Goal: Entertainment & Leisure: Consume media (video, audio)

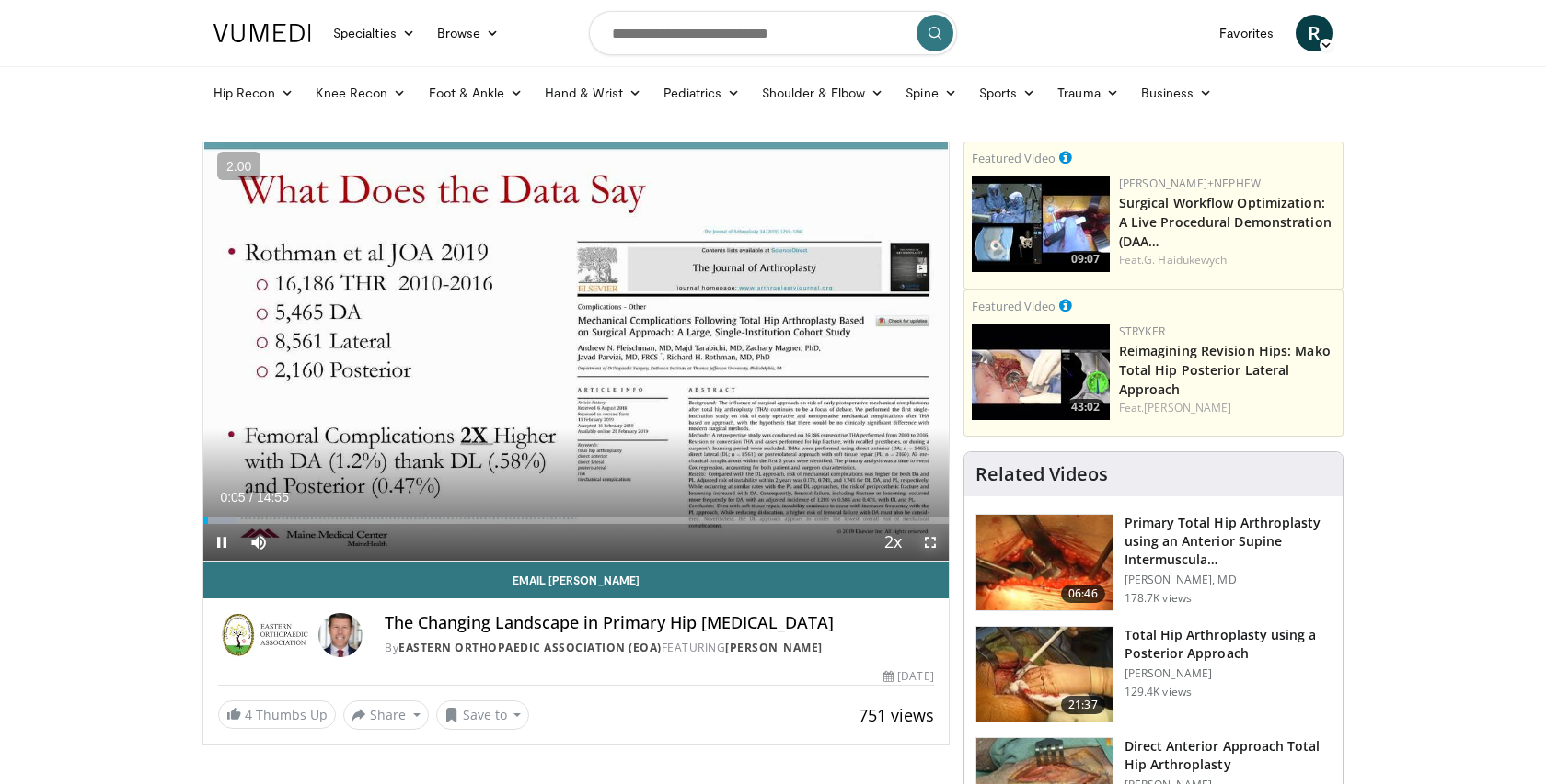
click at [931, 540] on span "Video Player" at bounding box center [930, 543] width 36 height 36
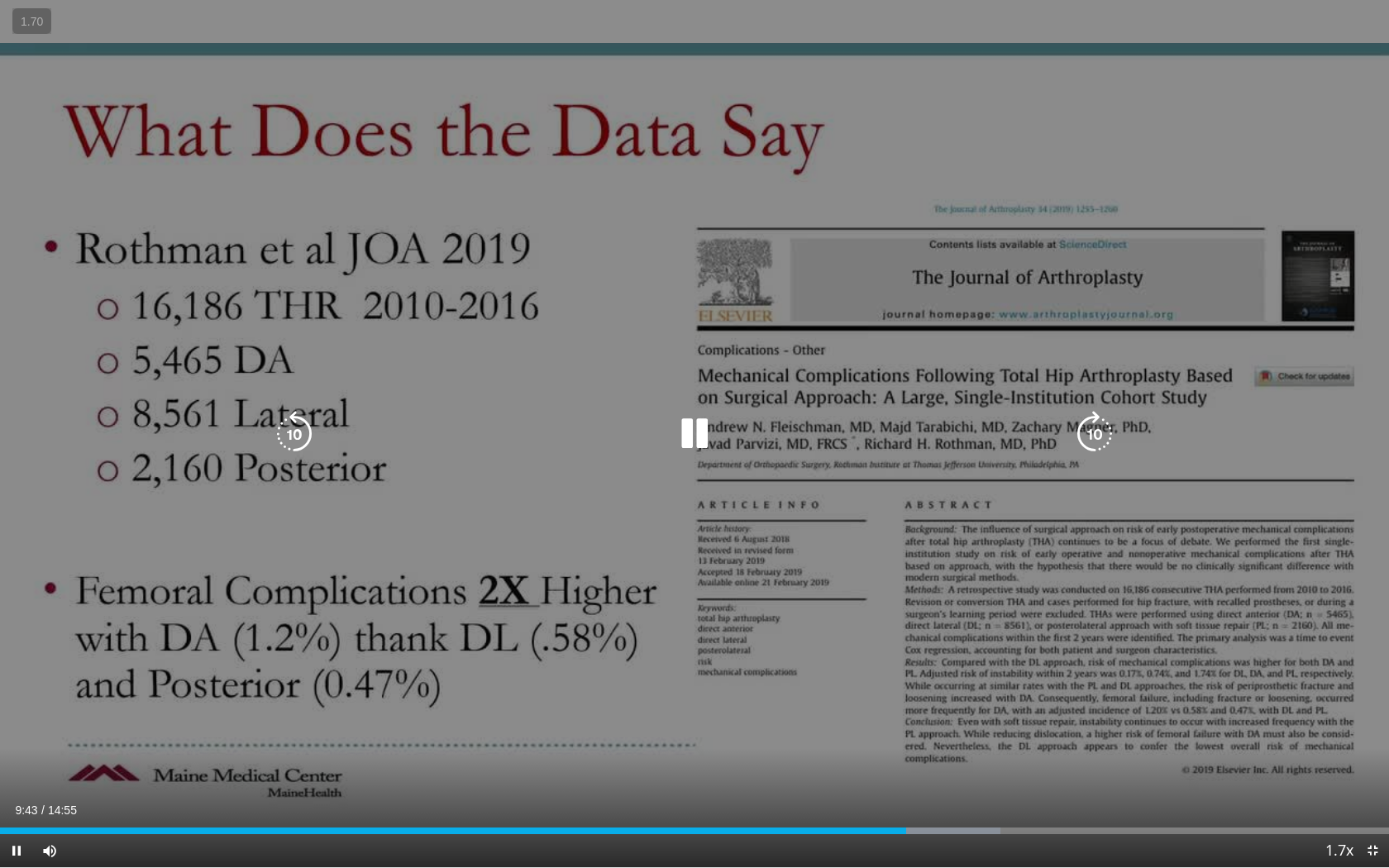
click at [305, 446] on icon "Video Player" at bounding box center [294, 434] width 46 height 46
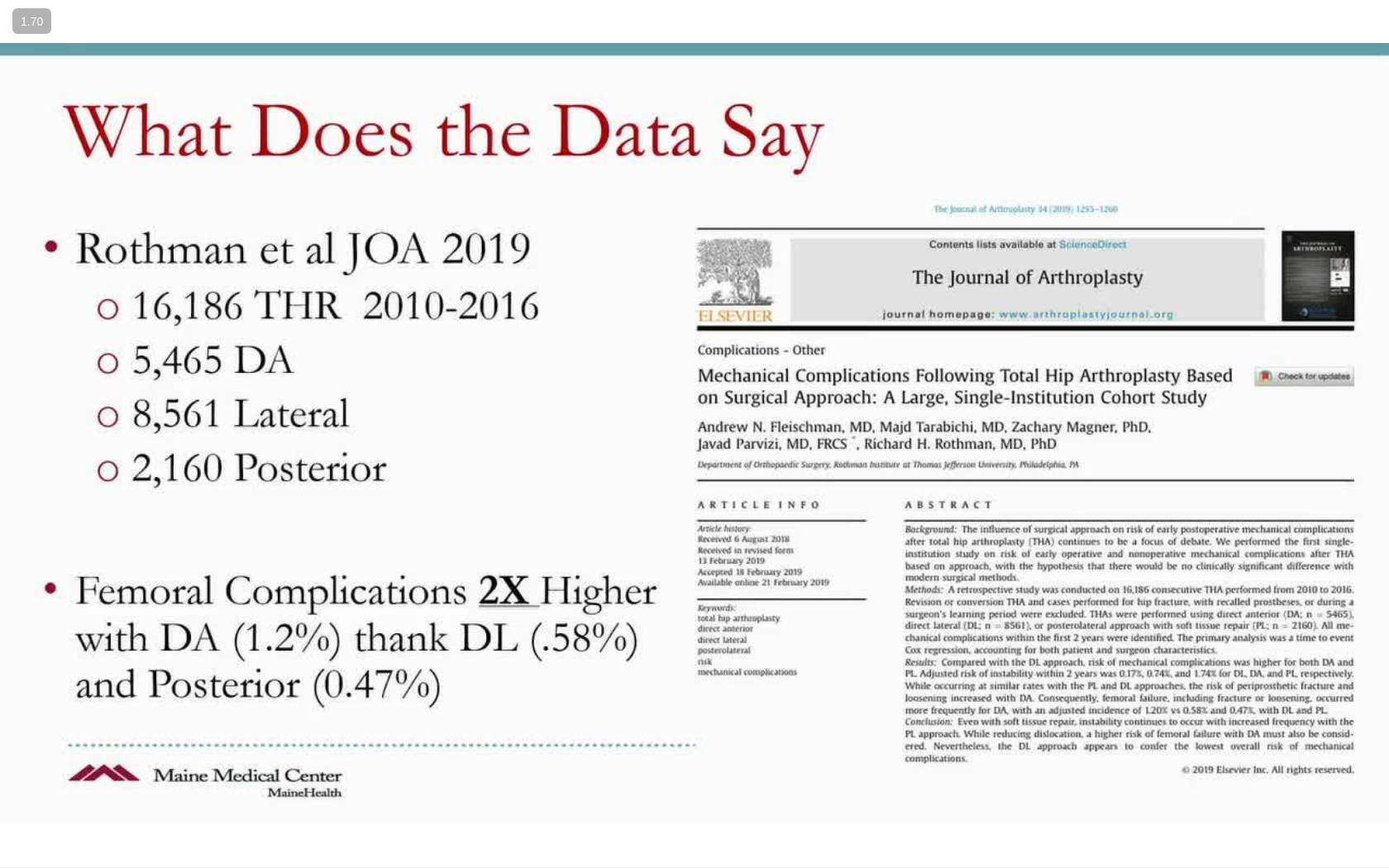
click at [495, 704] on div "20 seconds Tap to unmute" at bounding box center [694, 434] width 1389 height 867
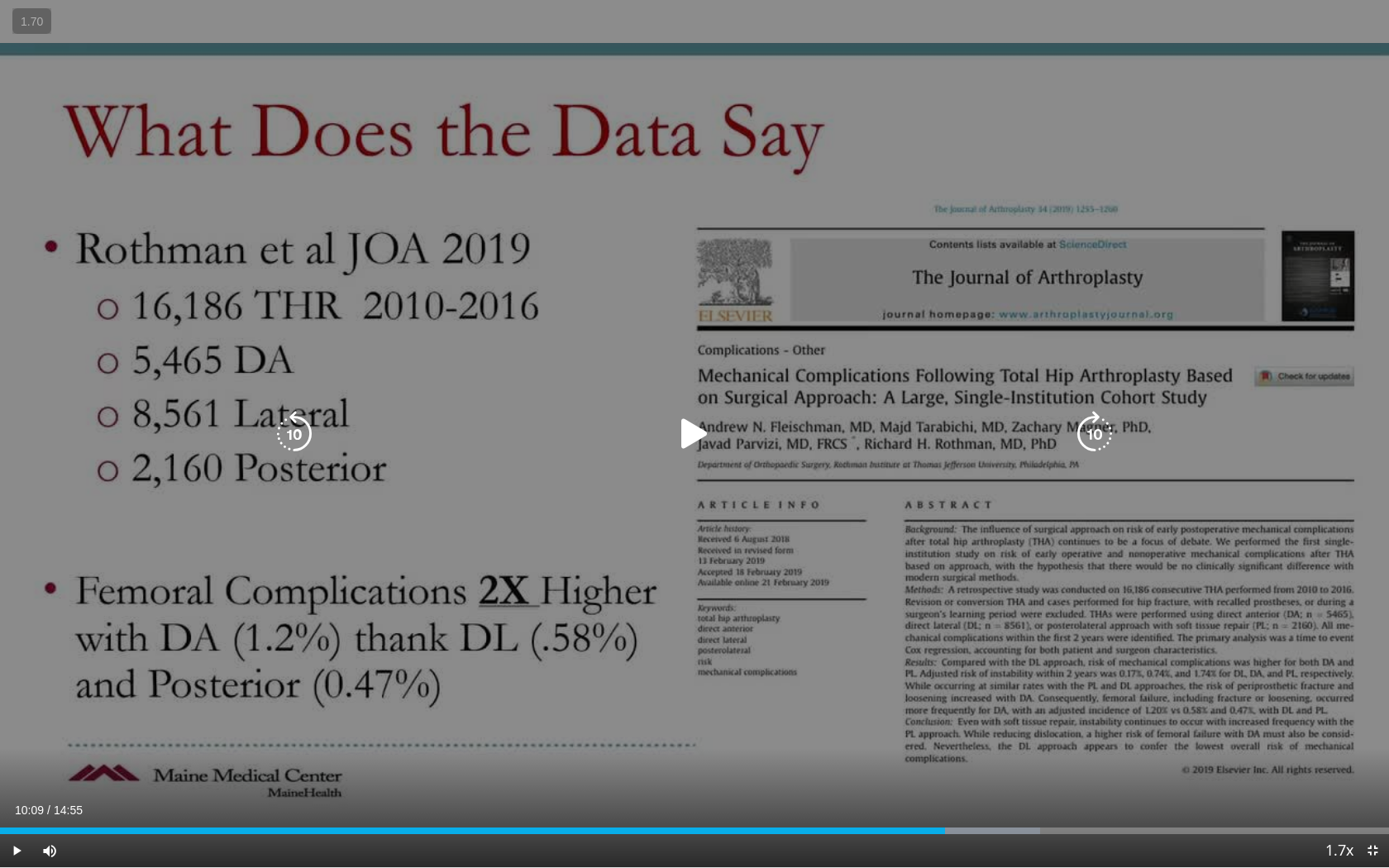
click at [495, 704] on div "20 seconds Tap to unmute" at bounding box center [694, 434] width 1389 height 867
click at [287, 439] on icon "Video Player" at bounding box center [294, 434] width 46 height 46
click at [681, 430] on icon "Video Player" at bounding box center [694, 434] width 46 height 46
click at [687, 431] on icon "Video Player" at bounding box center [694, 434] width 46 height 46
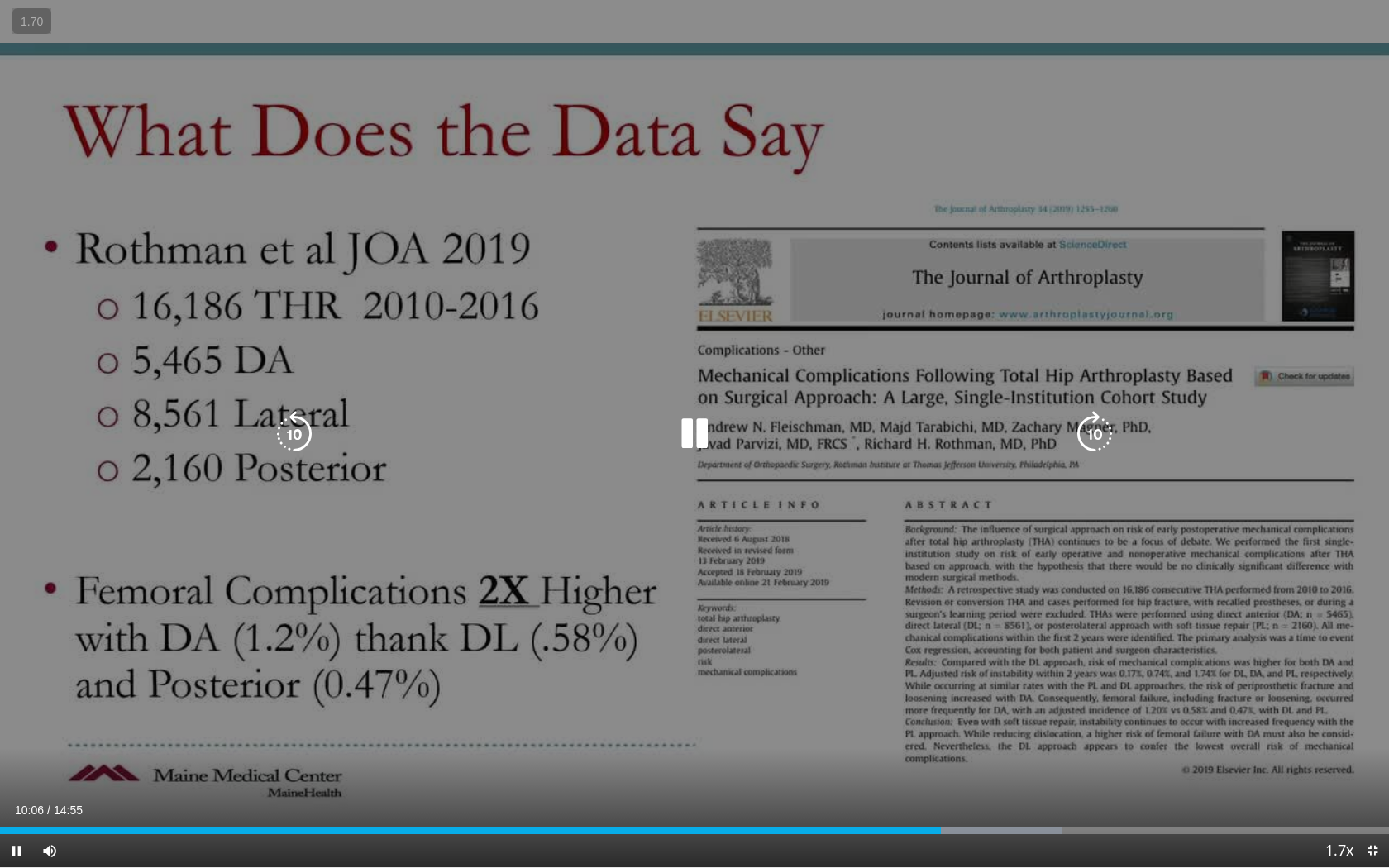
click at [687, 431] on icon "Video Player" at bounding box center [694, 434] width 46 height 46
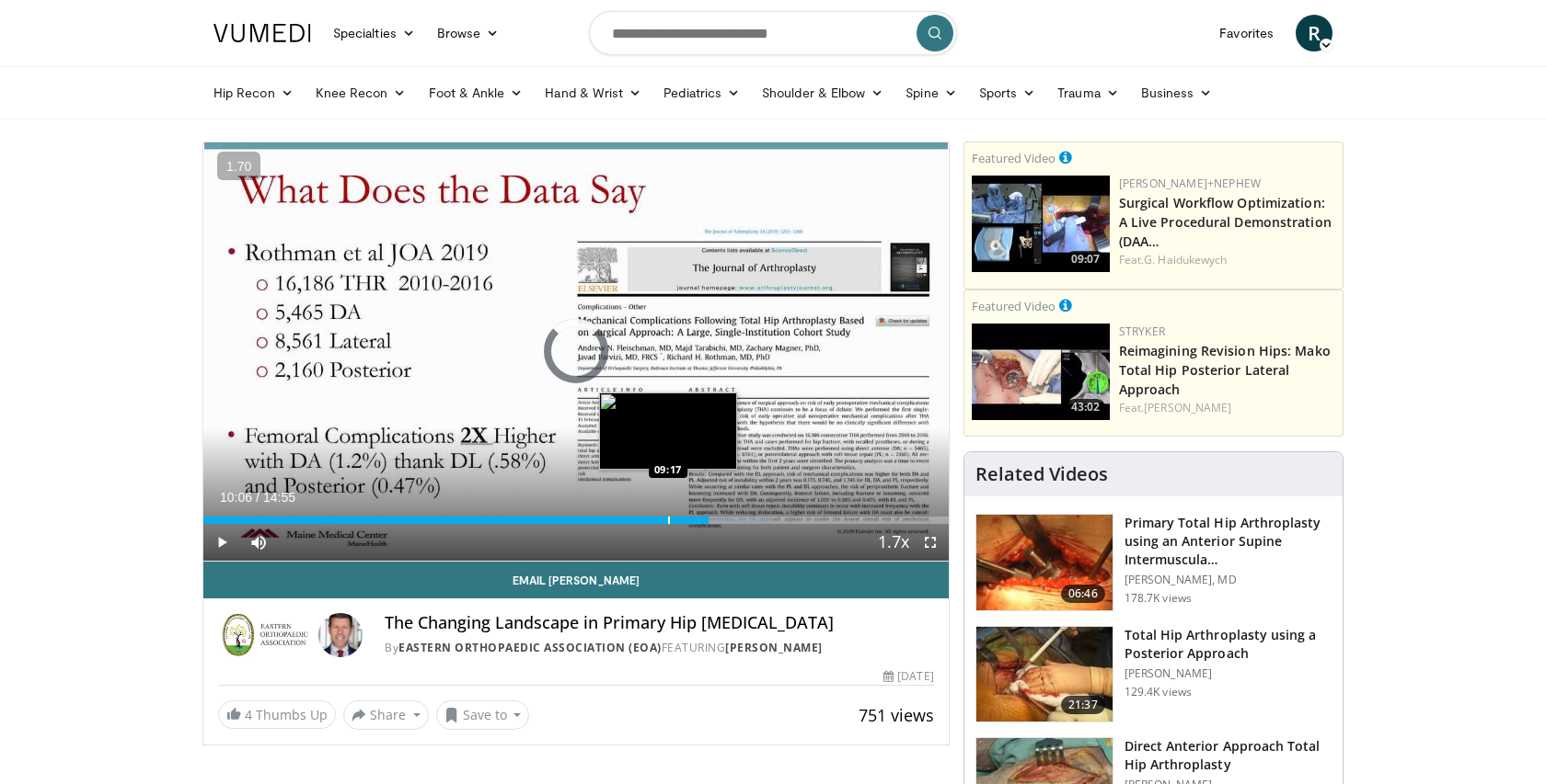
click at [667, 518] on div "Loaded : 76.47% 09:17 09:17" at bounding box center [576, 521] width 745 height 8
click at [679, 518] on div "Progress Bar" at bounding box center [680, 521] width 2 height 8
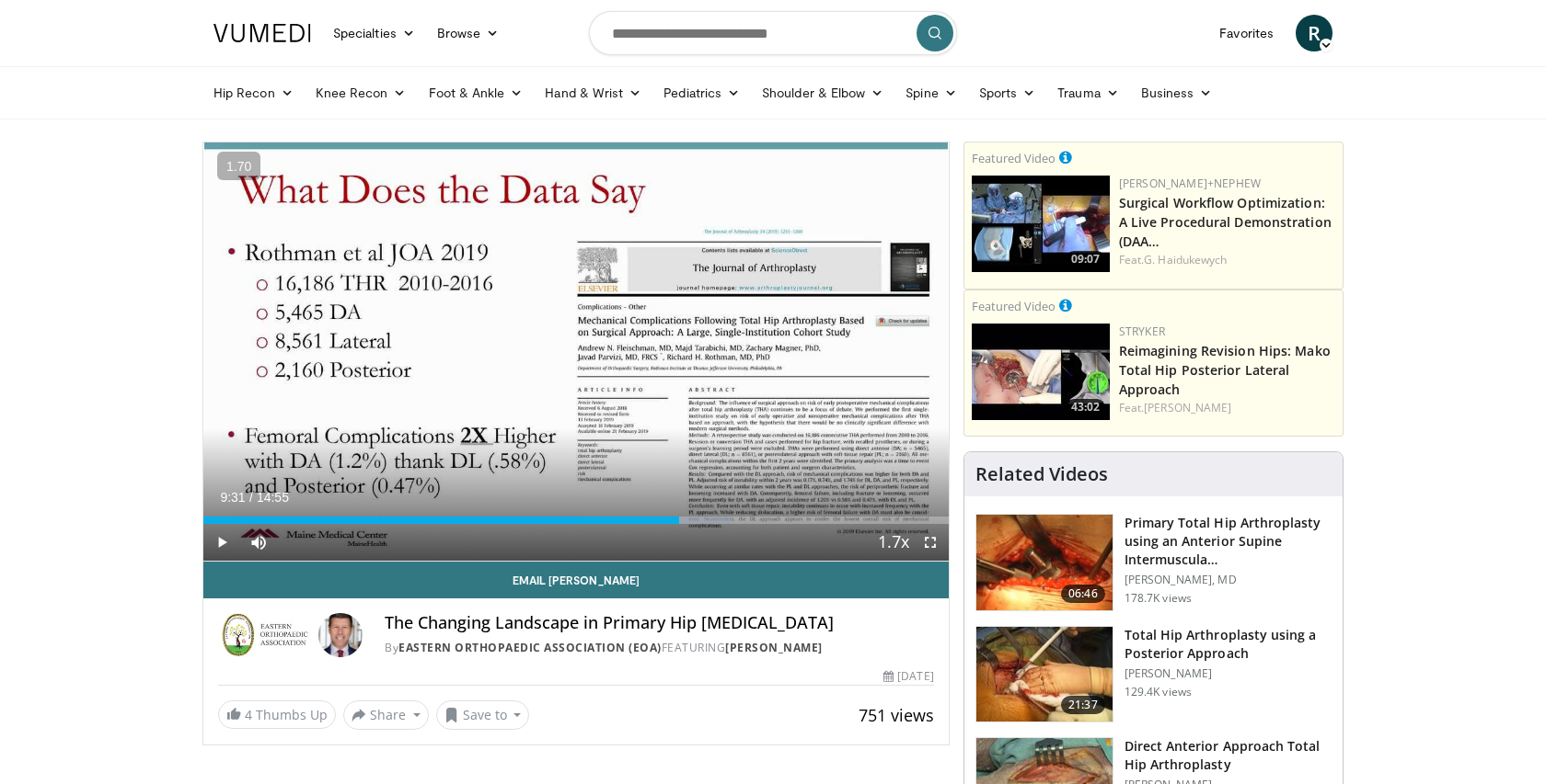
click at [673, 526] on div "Current Time 9:31 / Duration 14:55 Play Skip Backward Skip Forward Mute Loaded …" at bounding box center [576, 543] width 745 height 36
click at [673, 525] on div "Current Time 9:31 / Duration 14:55 Play Skip Backward Skip Forward Mute Loaded …" at bounding box center [576, 543] width 745 height 36
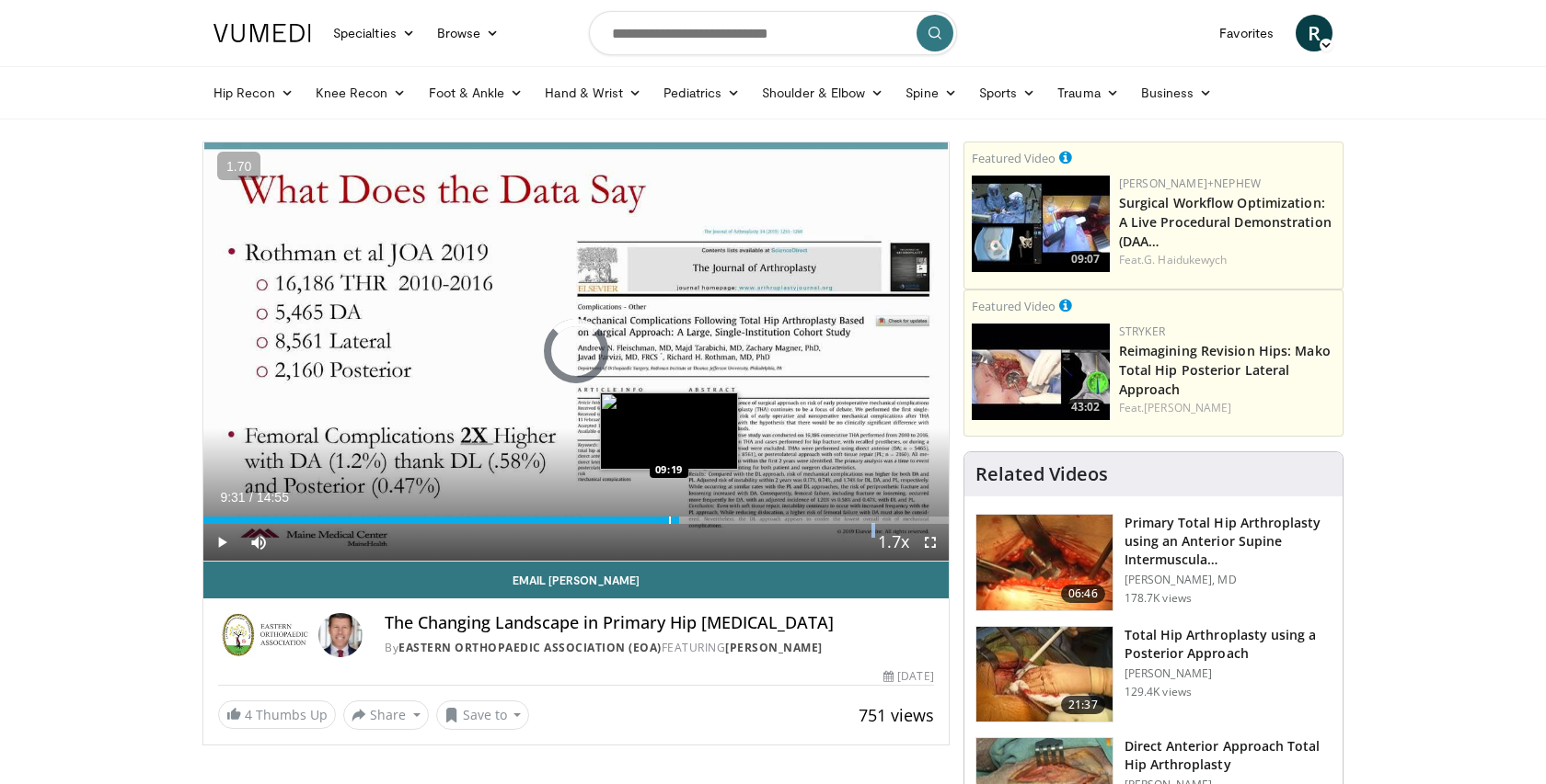
click at [669, 521] on div "Progress Bar" at bounding box center [670, 521] width 2 height 8
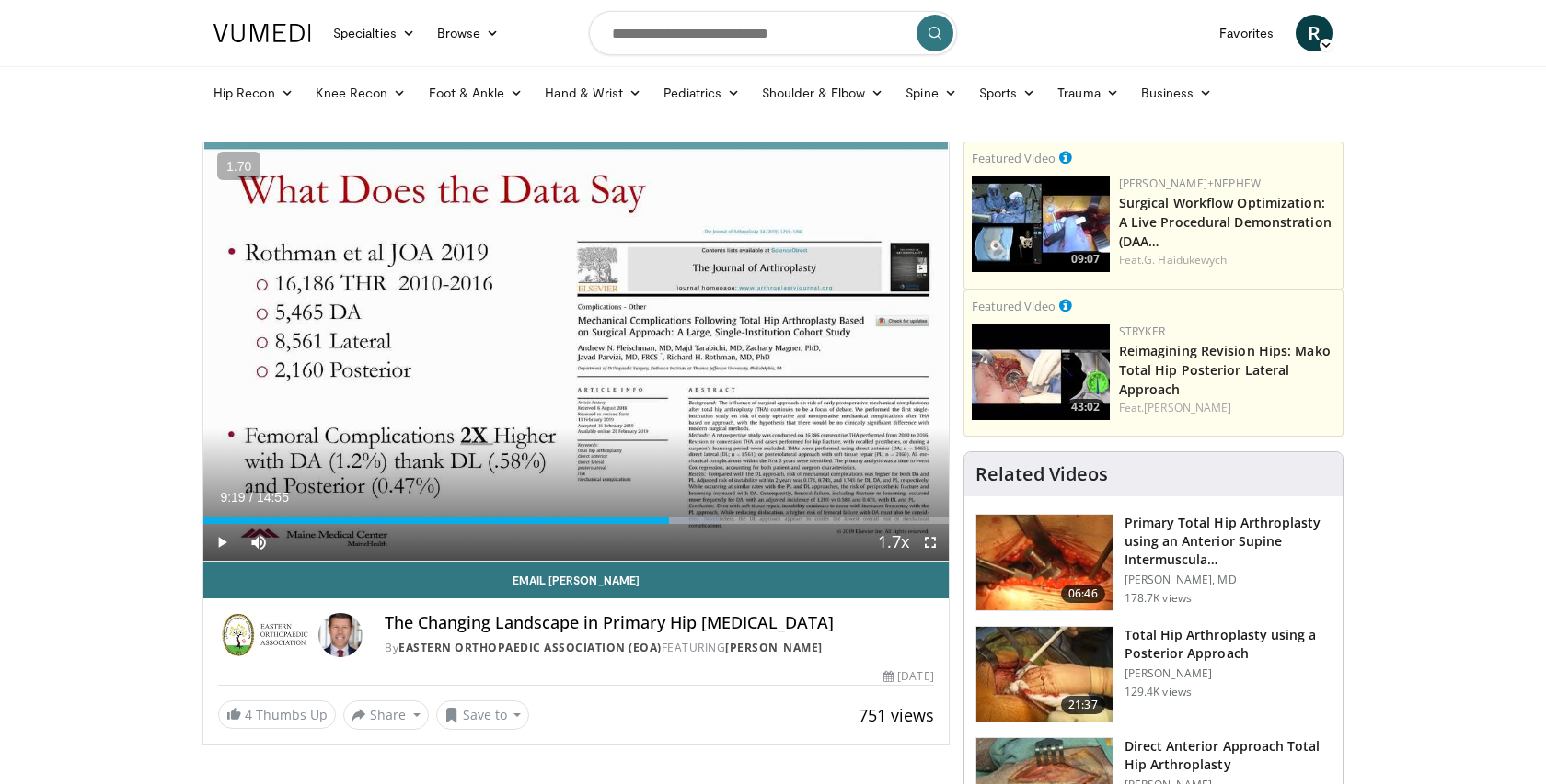
click at [933, 540] on span "Video Player" at bounding box center [930, 543] width 36 height 36
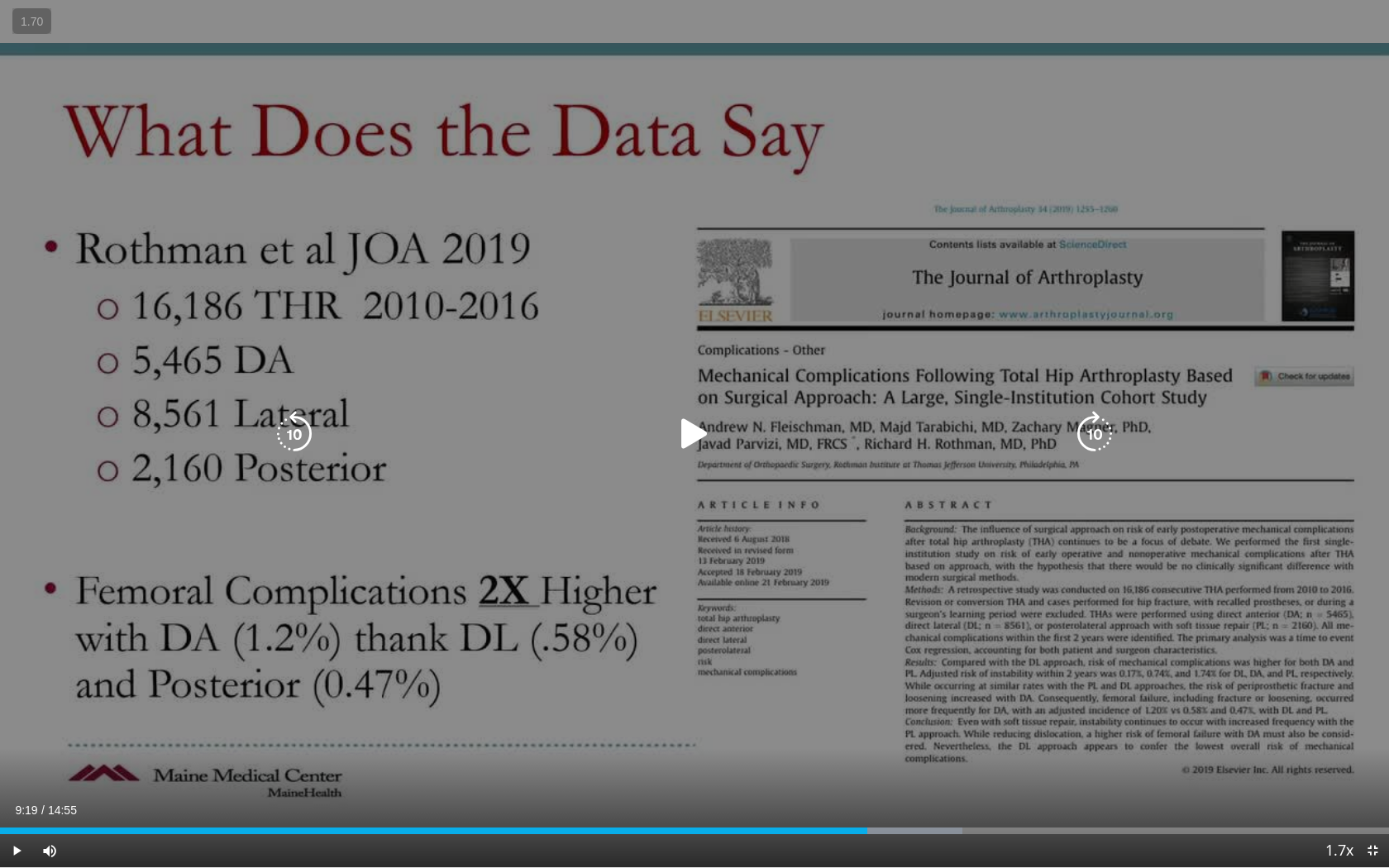
click at [1096, 412] on icon "Video Player" at bounding box center [1095, 434] width 46 height 46
click at [1096, 434] on icon "Video Player" at bounding box center [1095, 434] width 46 height 46
click at [1103, 419] on icon "Video Player" at bounding box center [1095, 434] width 46 height 46
click at [676, 446] on icon "Video Player" at bounding box center [694, 434] width 46 height 46
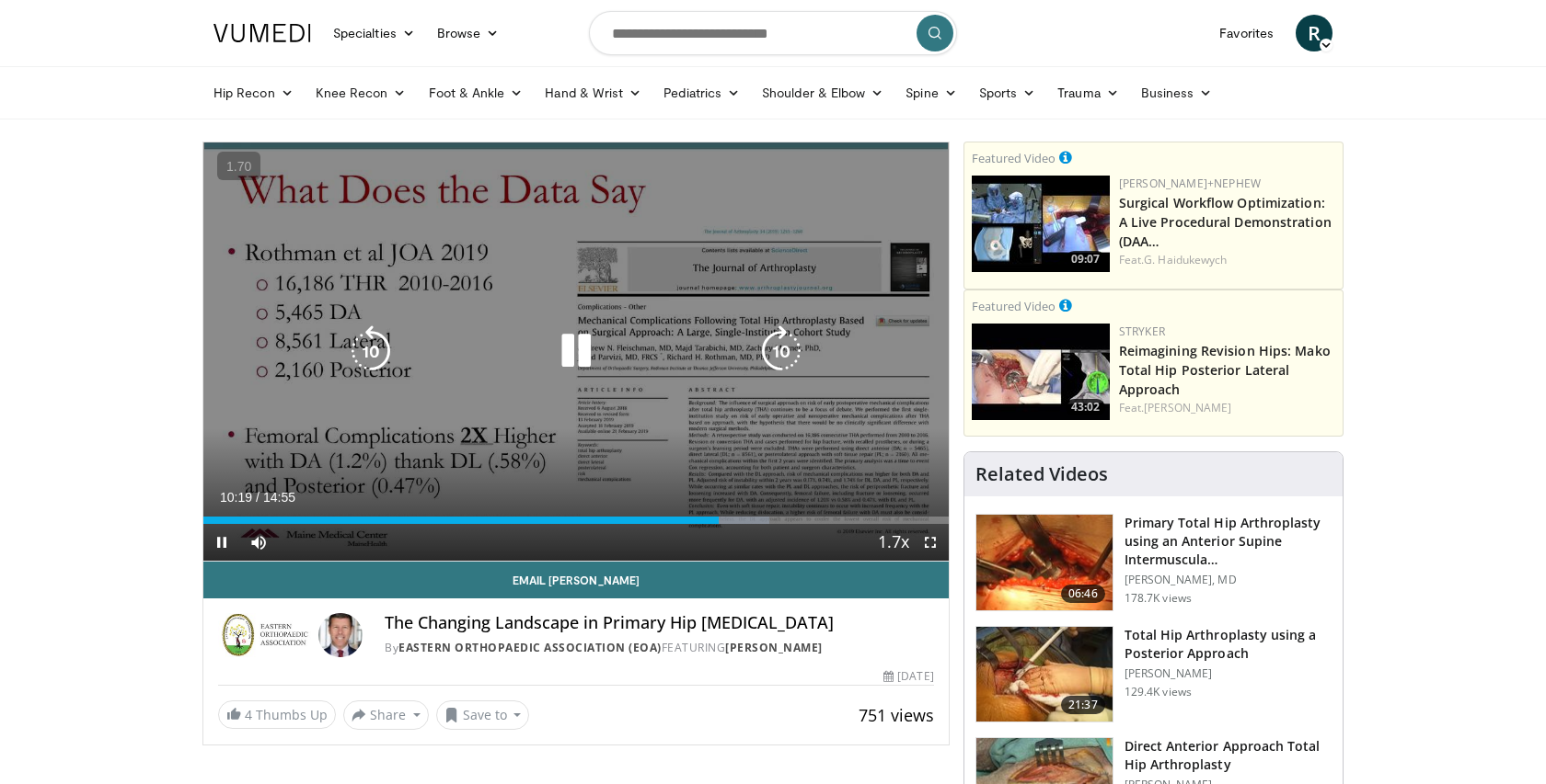
click at [577, 339] on icon "Video Player" at bounding box center [576, 351] width 52 height 52
click at [573, 344] on icon "Video Player" at bounding box center [576, 351] width 52 height 52
click at [363, 346] on icon "Video Player" at bounding box center [371, 351] width 52 height 52
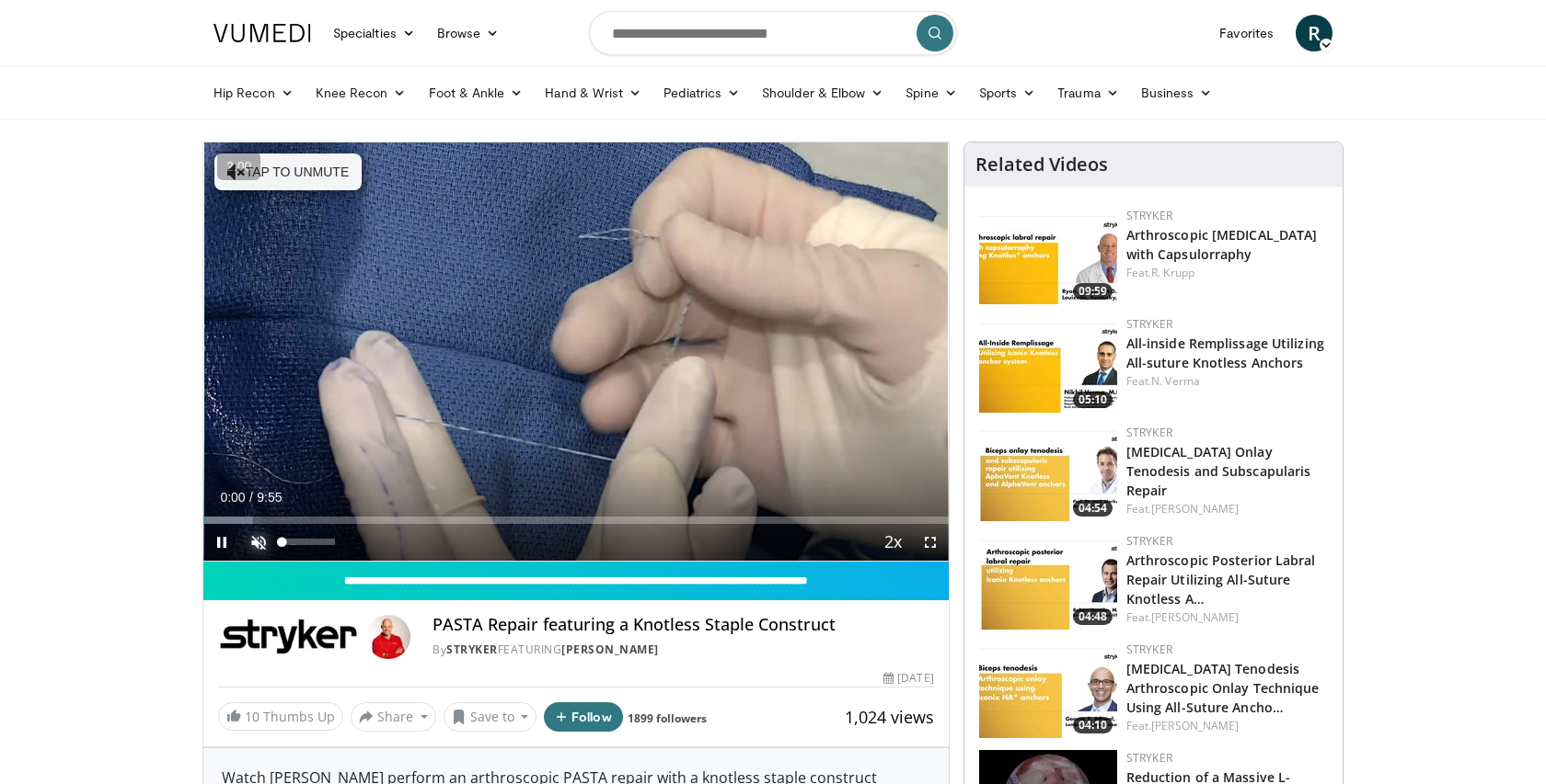
click at [261, 542] on span "Video Player" at bounding box center [259, 543] width 36 height 36
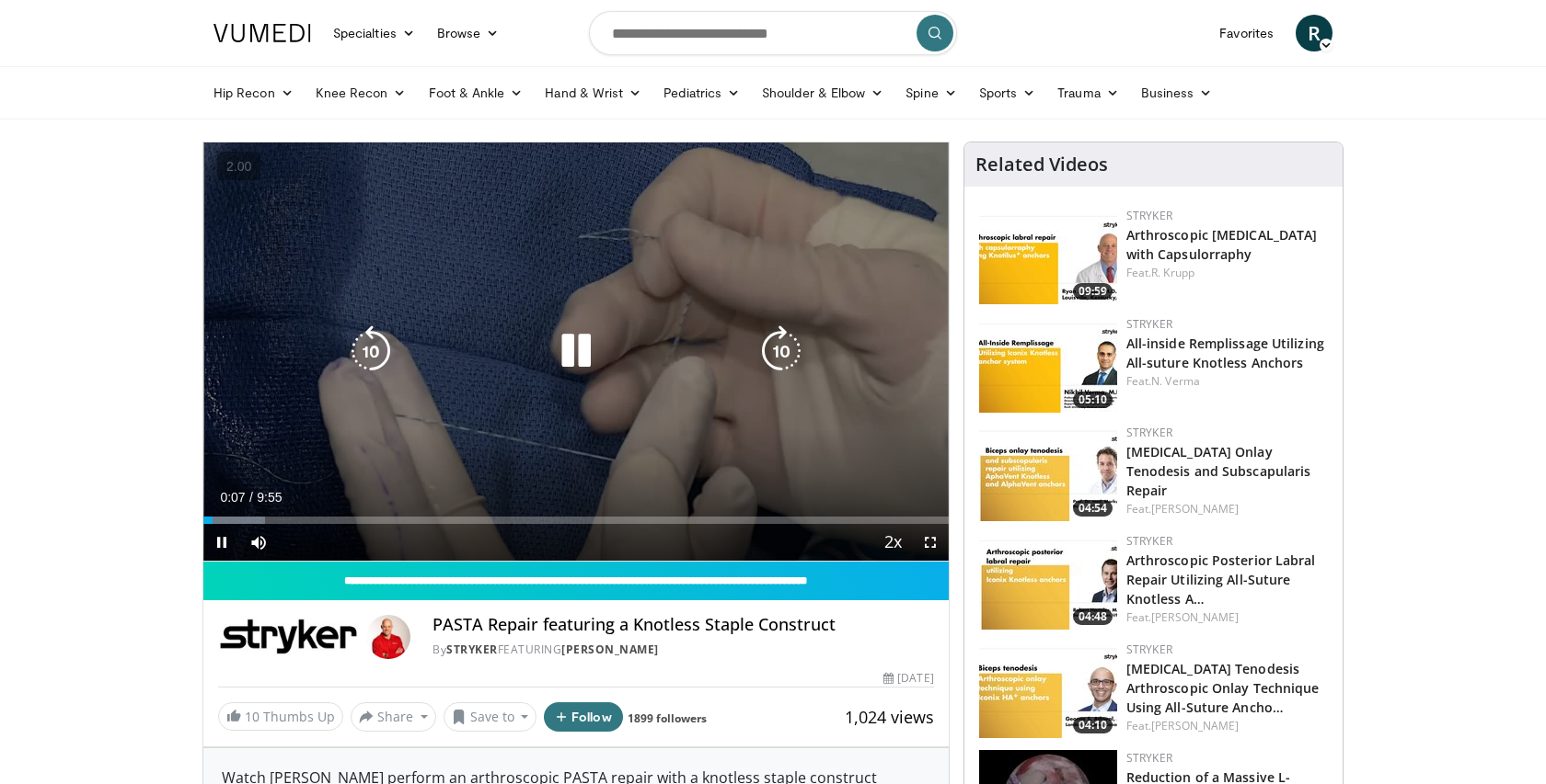
click at [776, 347] on icon "Video Player" at bounding box center [782, 351] width 52 height 52
click at [576, 367] on icon "Video Player" at bounding box center [576, 351] width 52 height 52
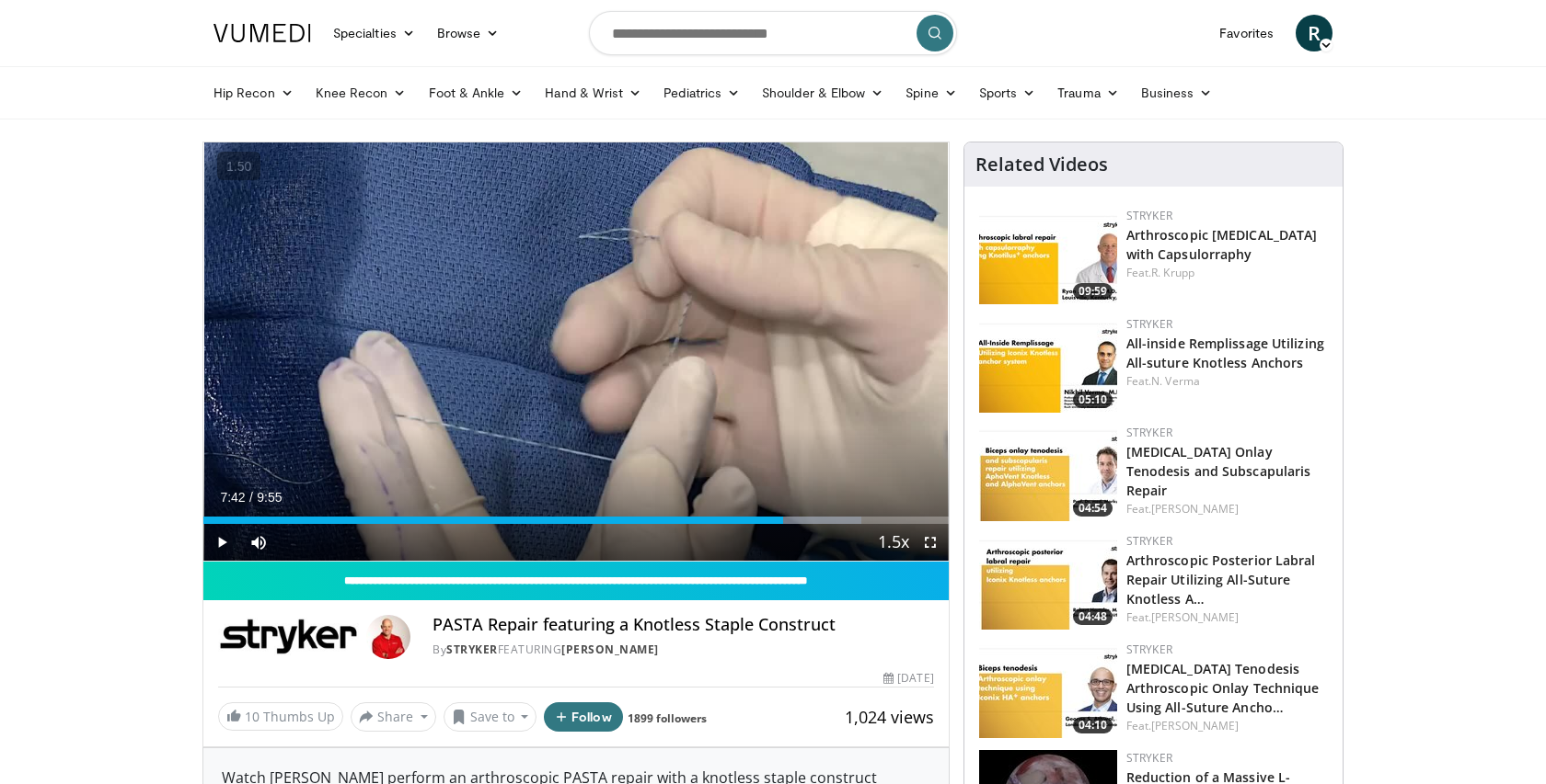
click at [575, 367] on div "10 seconds Tap to unmute" at bounding box center [576, 351] width 745 height 418
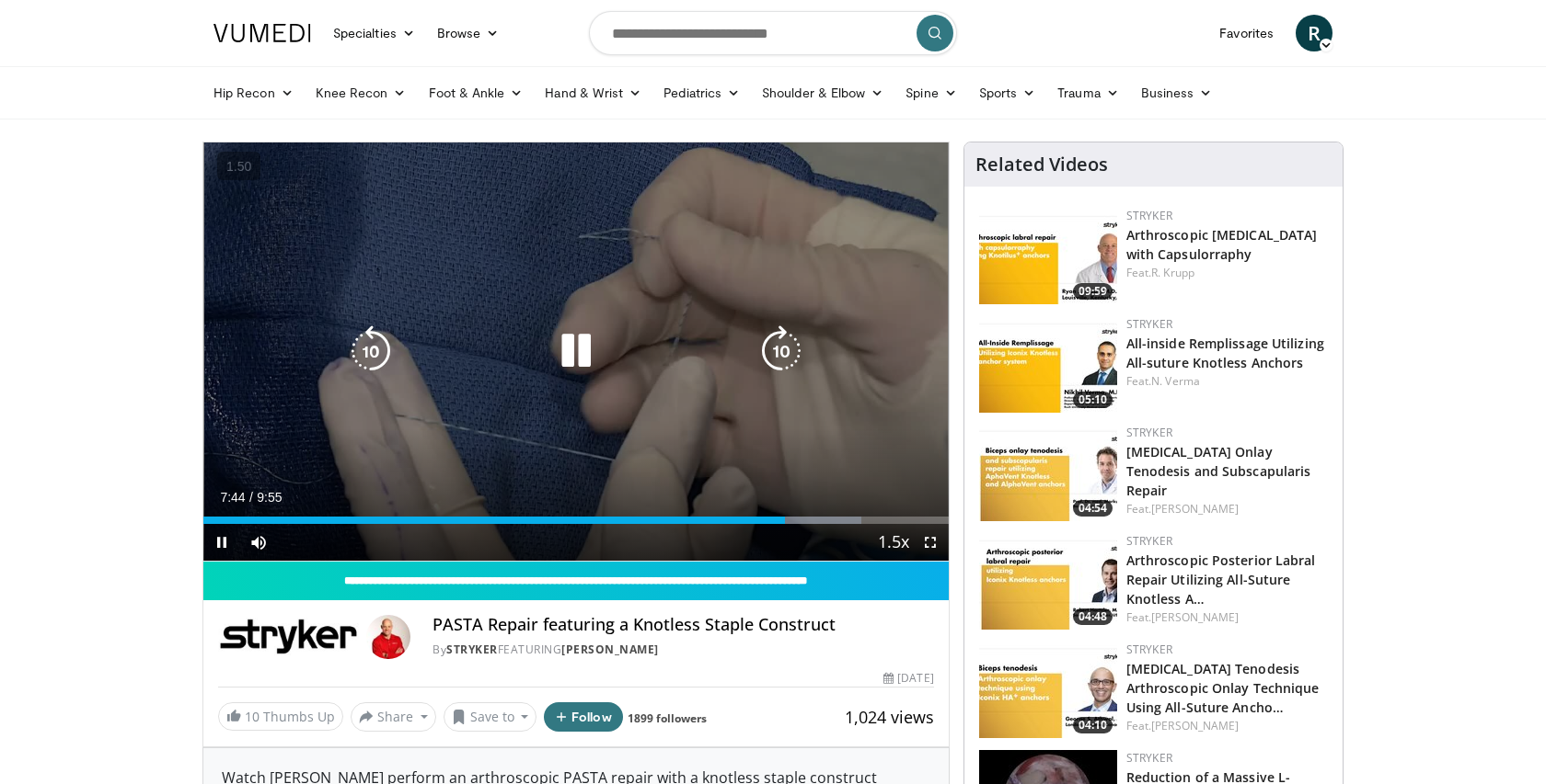
click at [581, 392] on div "10 seconds Tap to unmute" at bounding box center [576, 351] width 745 height 418
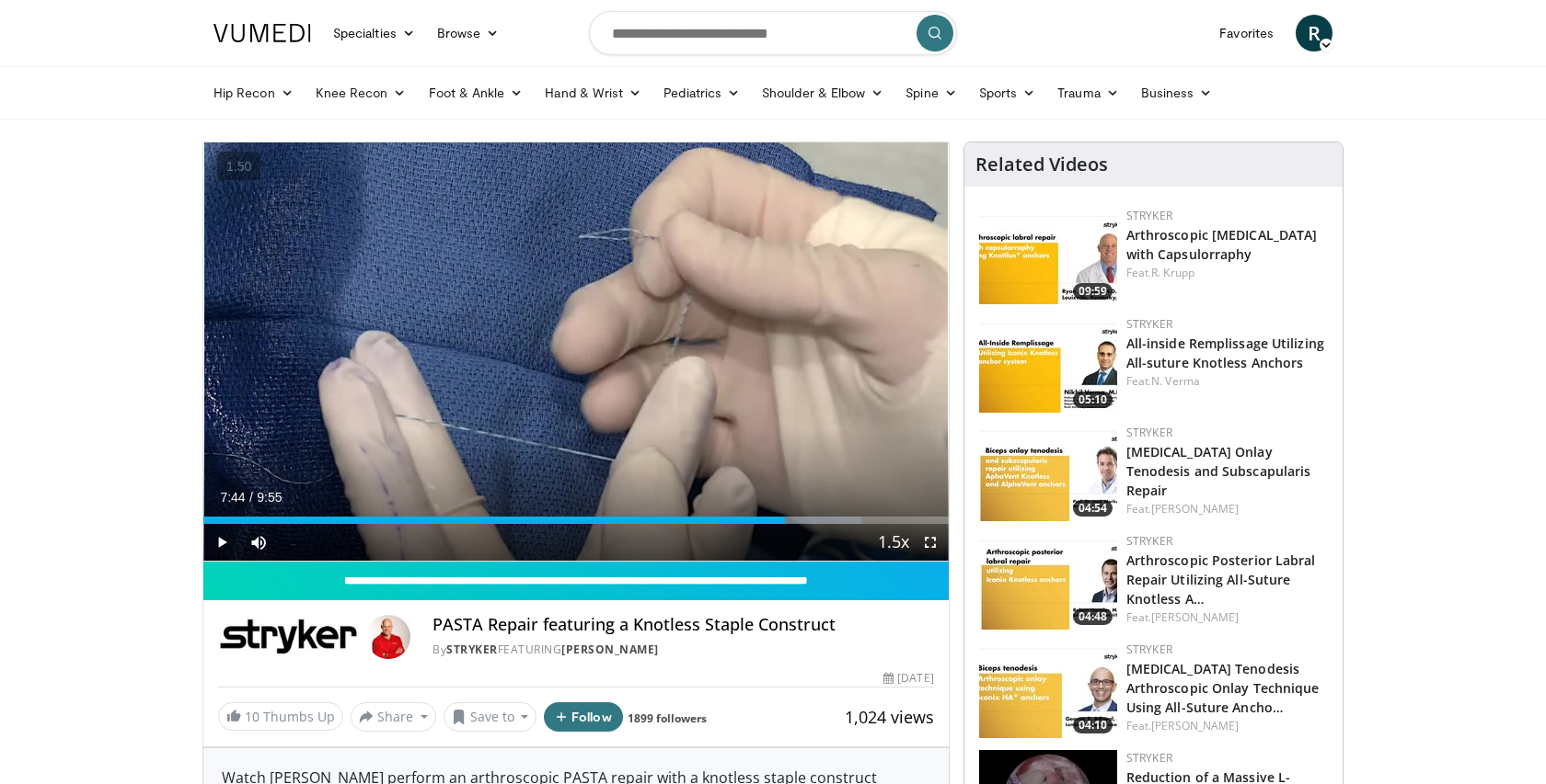
click at [584, 349] on div "10 seconds Tap to unmute" at bounding box center [576, 351] width 745 height 418
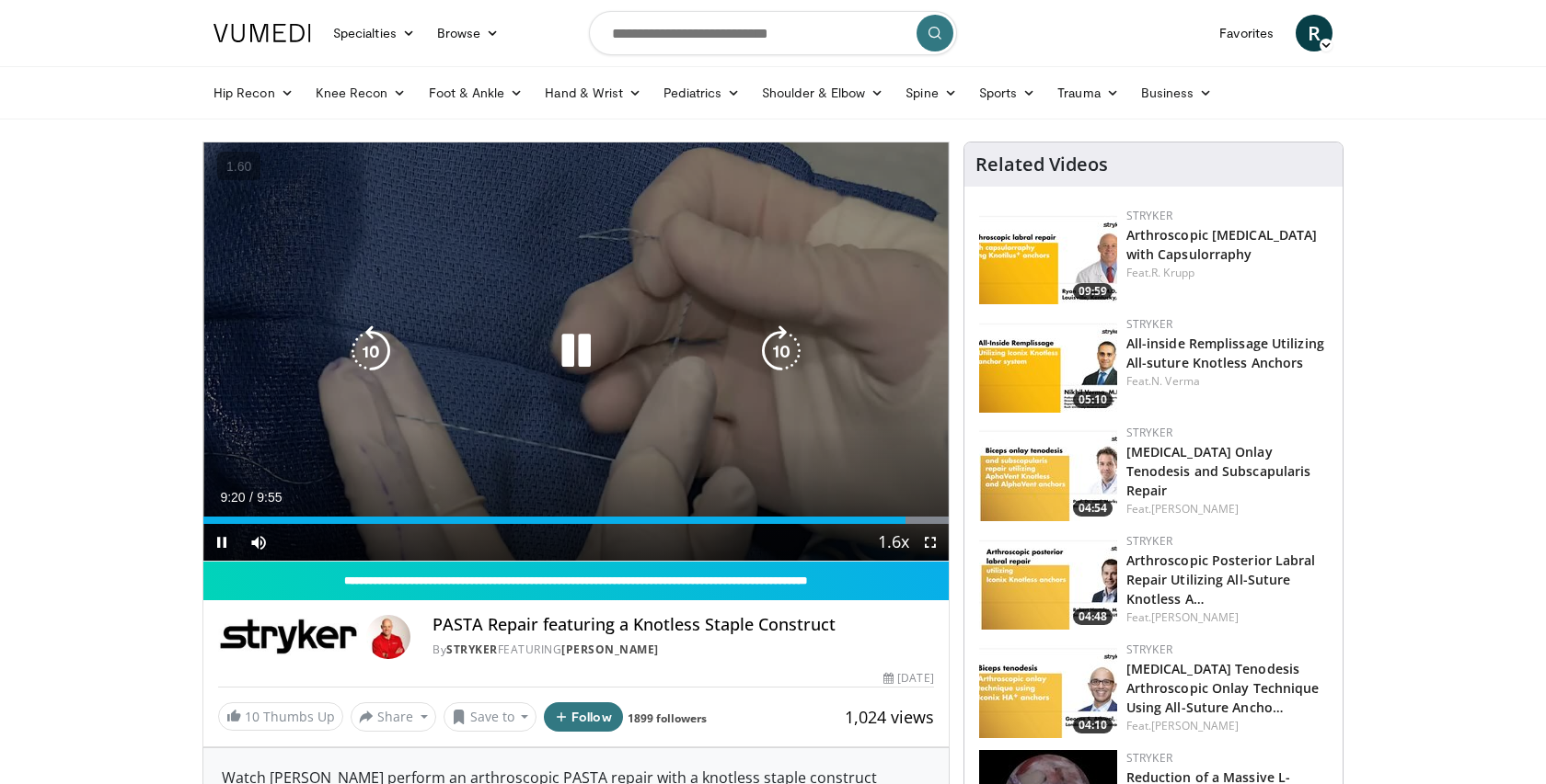
click at [567, 354] on icon "Video Player" at bounding box center [576, 351] width 52 height 52
click at [577, 354] on icon "Video Player" at bounding box center [576, 351] width 52 height 52
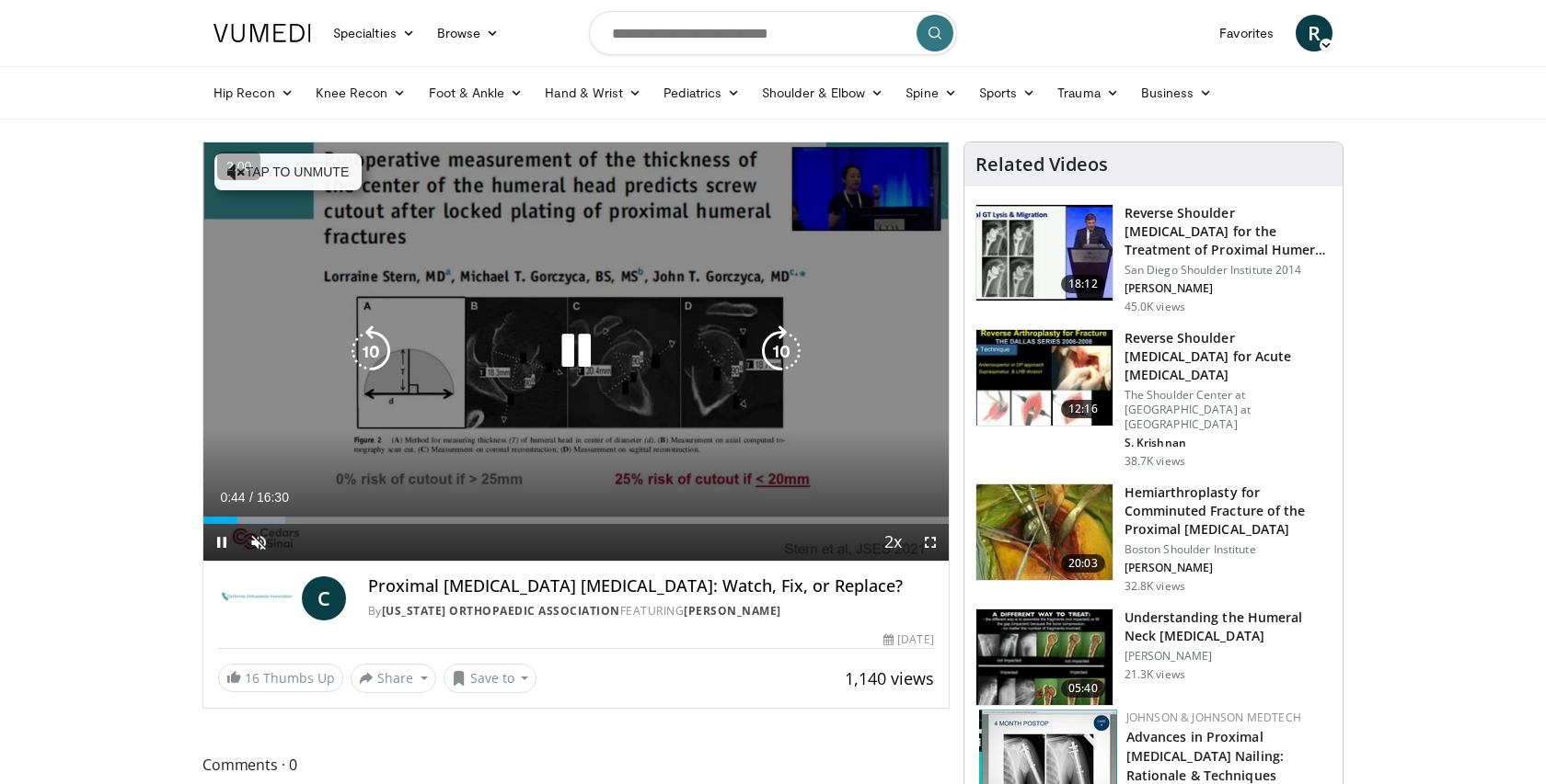
click at [307, 173] on button "Tap to unmute" at bounding box center [288, 171] width 148 height 36
click at [382, 346] on icon "Video Player" at bounding box center [371, 351] width 52 height 52
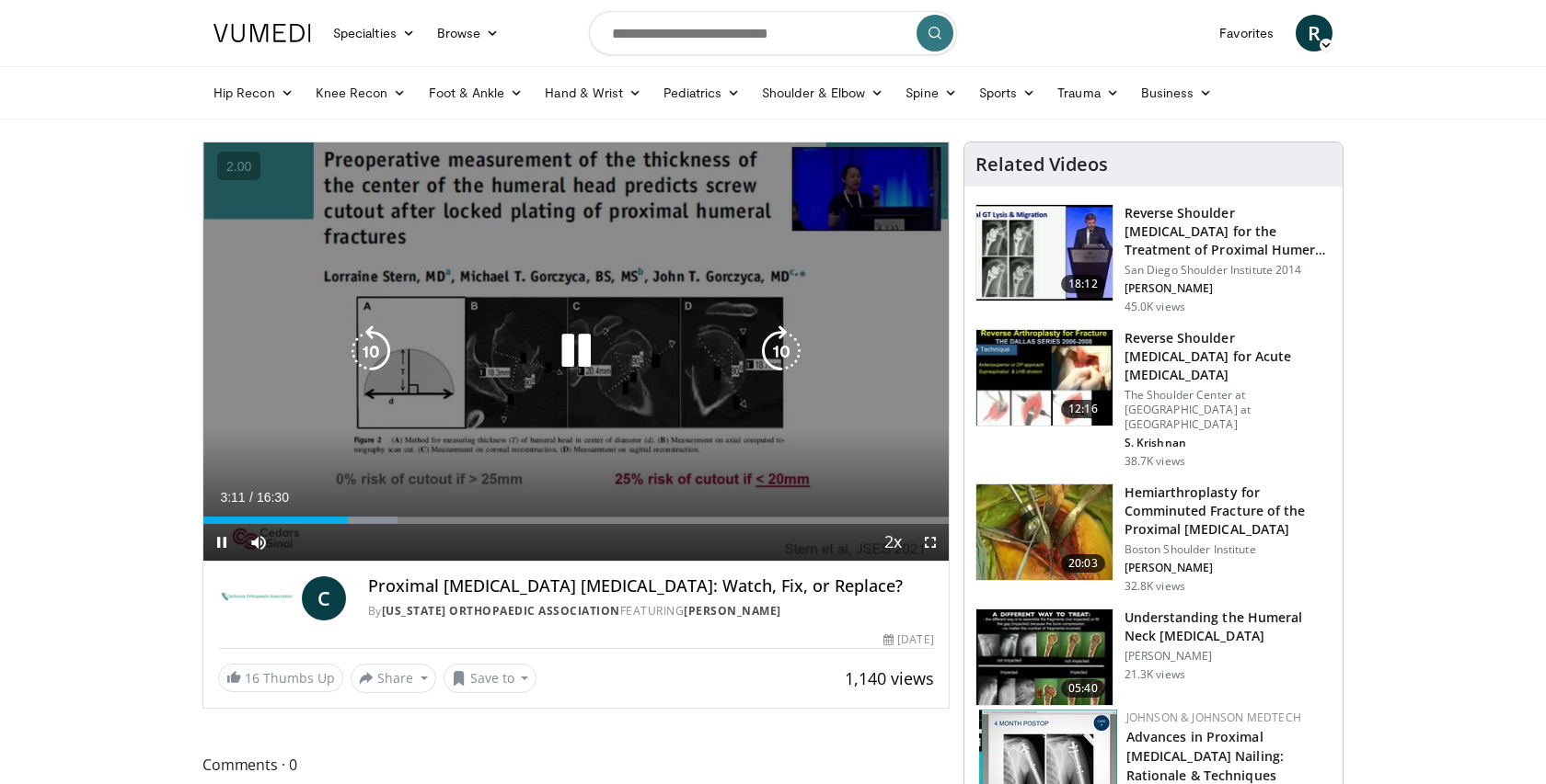
click at [583, 353] on icon "Video Player" at bounding box center [576, 351] width 52 height 52
click at [595, 345] on icon "Video Player" at bounding box center [576, 351] width 52 height 52
click at [579, 348] on icon "Video Player" at bounding box center [576, 351] width 52 height 52
click at [567, 343] on icon "Video Player" at bounding box center [576, 351] width 52 height 52
click at [588, 347] on icon "Video Player" at bounding box center [576, 351] width 52 height 52
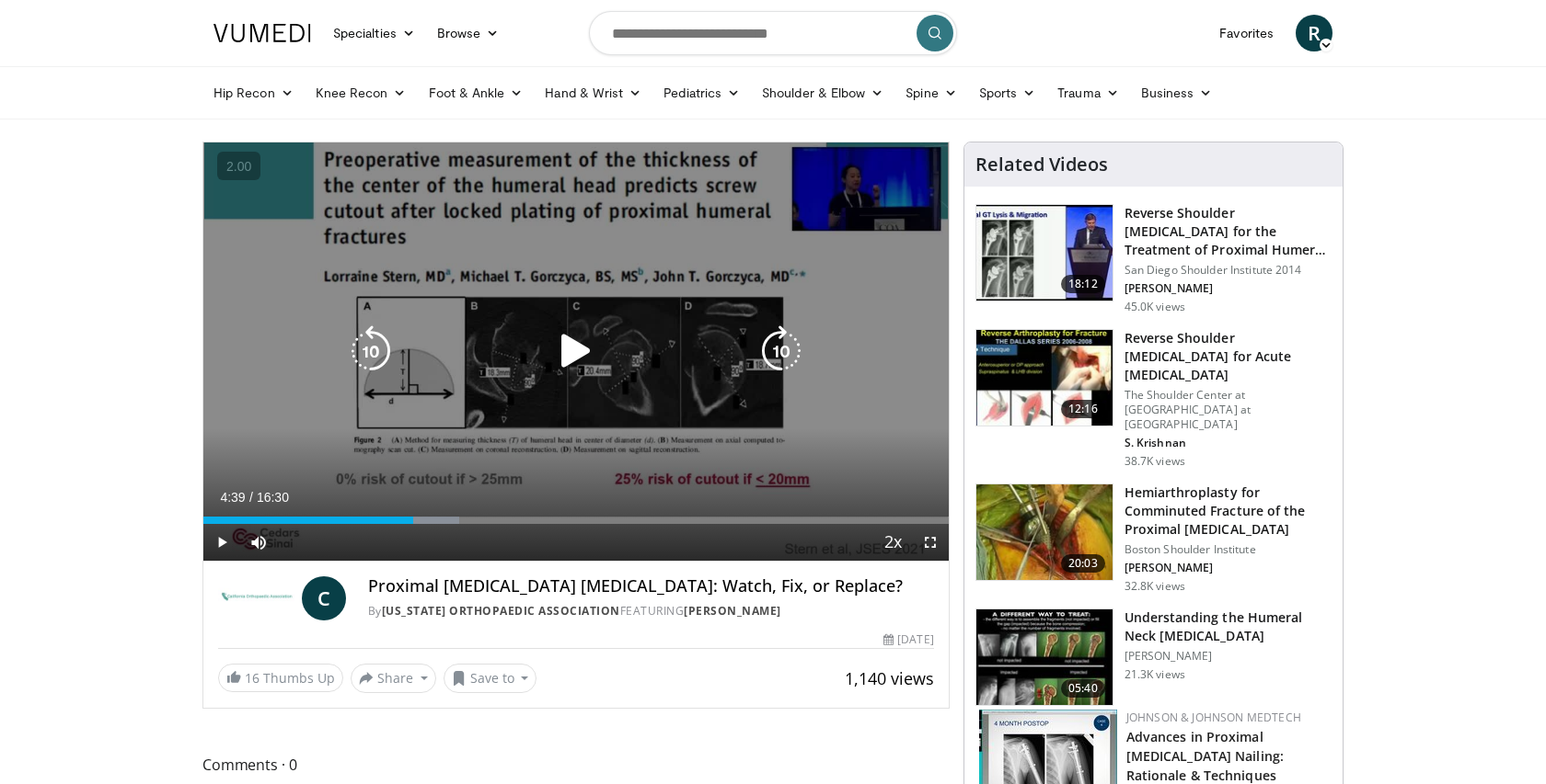
click at [571, 343] on icon "Video Player" at bounding box center [576, 351] width 52 height 52
click at [572, 351] on icon "Video Player" at bounding box center [576, 351] width 52 height 52
click at [581, 354] on icon "Video Player" at bounding box center [576, 351] width 52 height 52
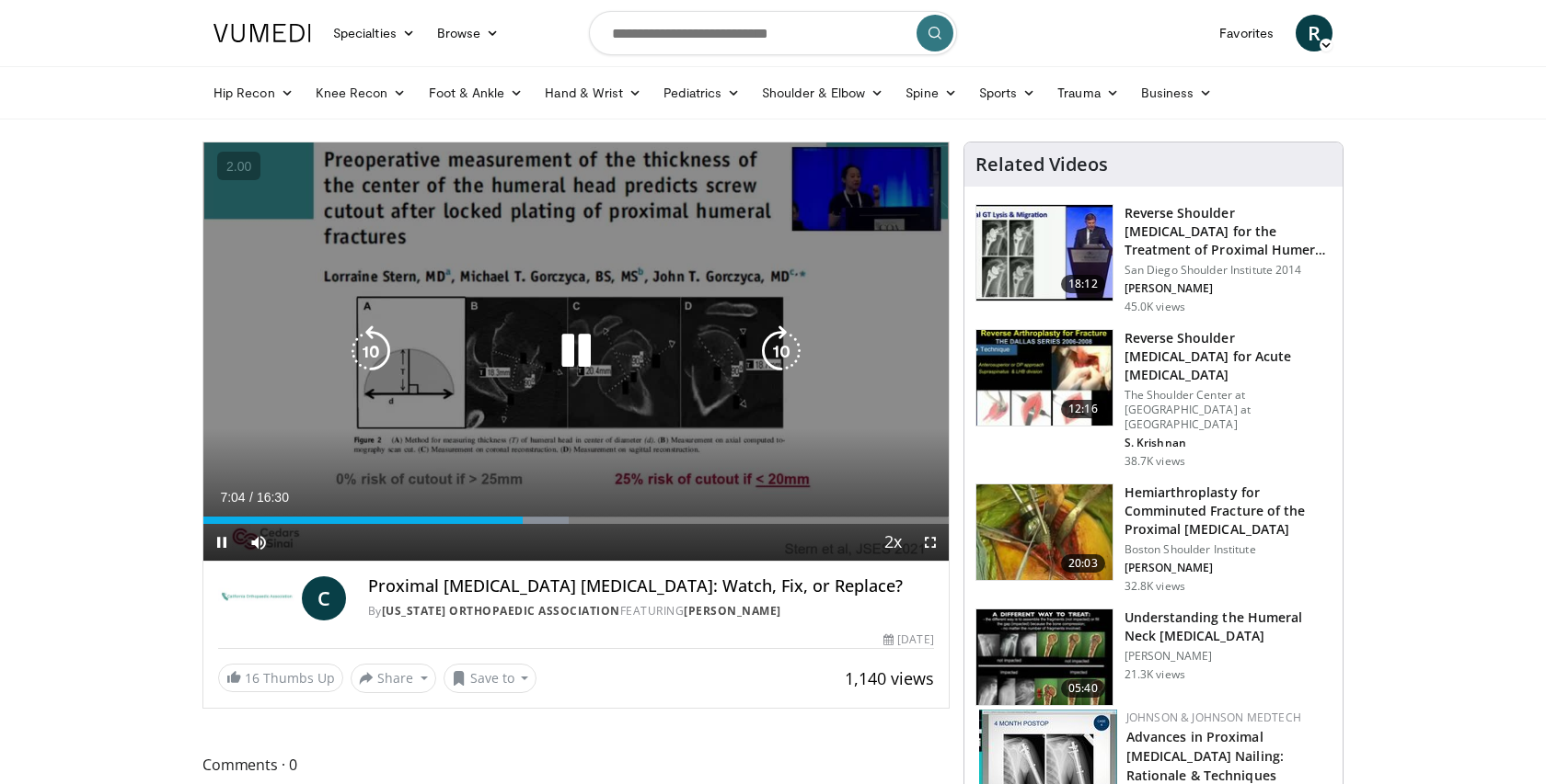
click at [583, 358] on icon "Video Player" at bounding box center [576, 351] width 52 height 52
click at [594, 354] on icon "Video Player" at bounding box center [576, 351] width 52 height 52
click at [568, 335] on icon "Video Player" at bounding box center [576, 351] width 52 height 52
click at [620, 356] on div "Video Player" at bounding box center [576, 351] width 447 height 36
click at [359, 365] on icon "Video Player" at bounding box center [371, 351] width 52 height 52
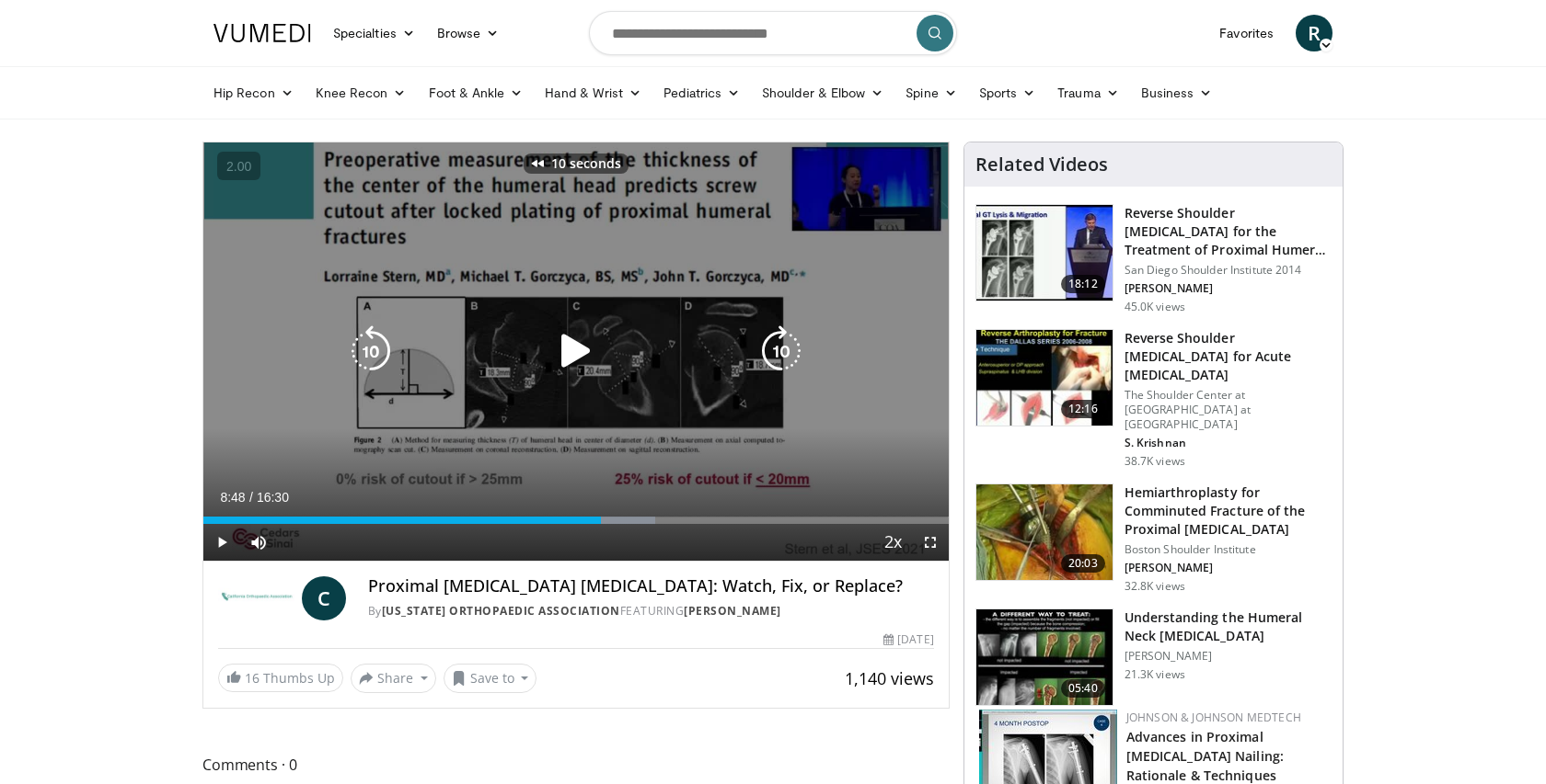
click at [359, 365] on icon "Video Player" at bounding box center [371, 351] width 52 height 52
click at [580, 353] on icon "Video Player" at bounding box center [576, 351] width 52 height 52
click at [585, 363] on icon "Video Player" at bounding box center [576, 351] width 52 height 52
click at [614, 271] on div "30 seconds Tap to unmute" at bounding box center [576, 351] width 745 height 418
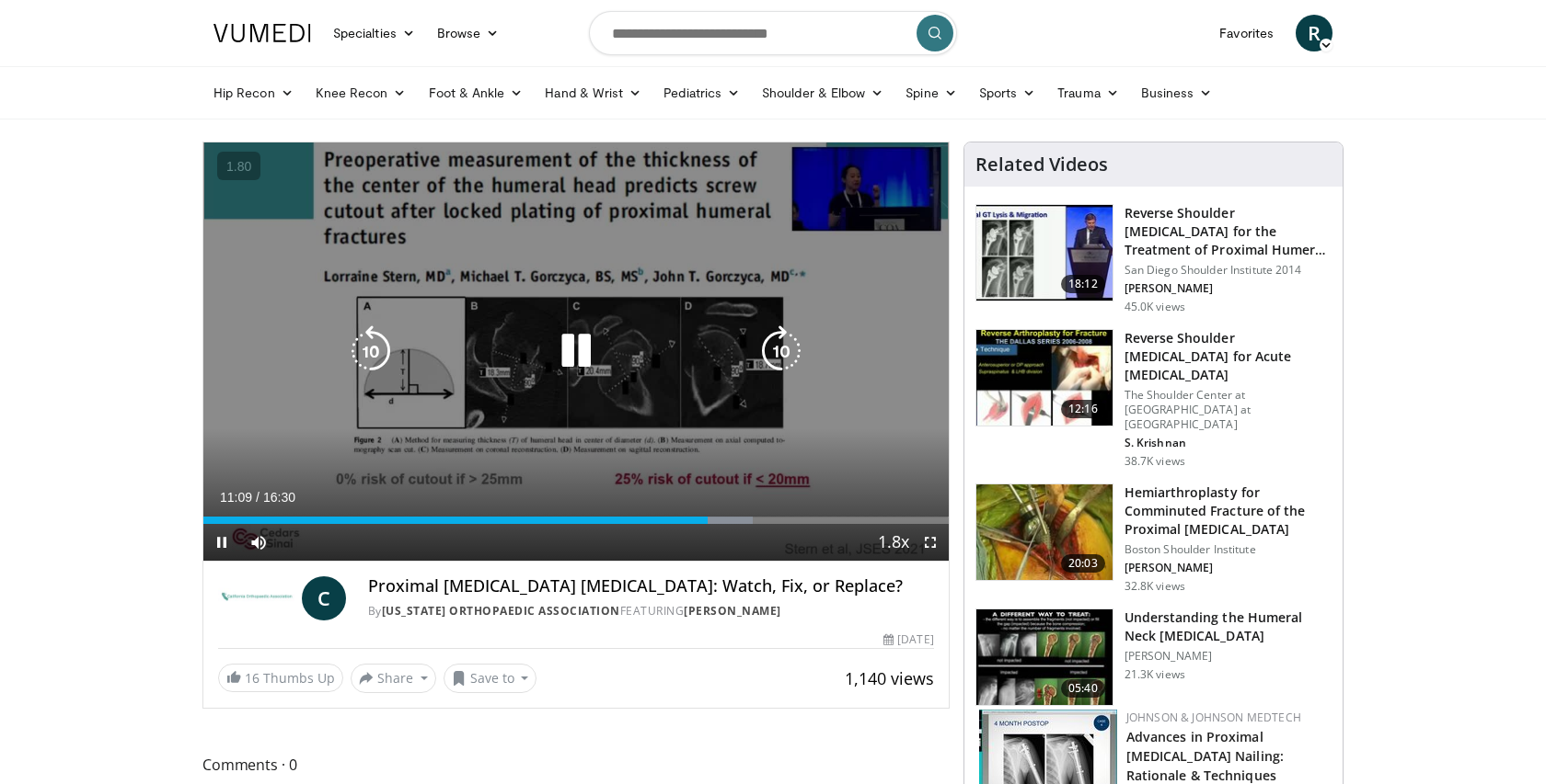
click at [594, 363] on icon "Video Player" at bounding box center [576, 351] width 52 height 52
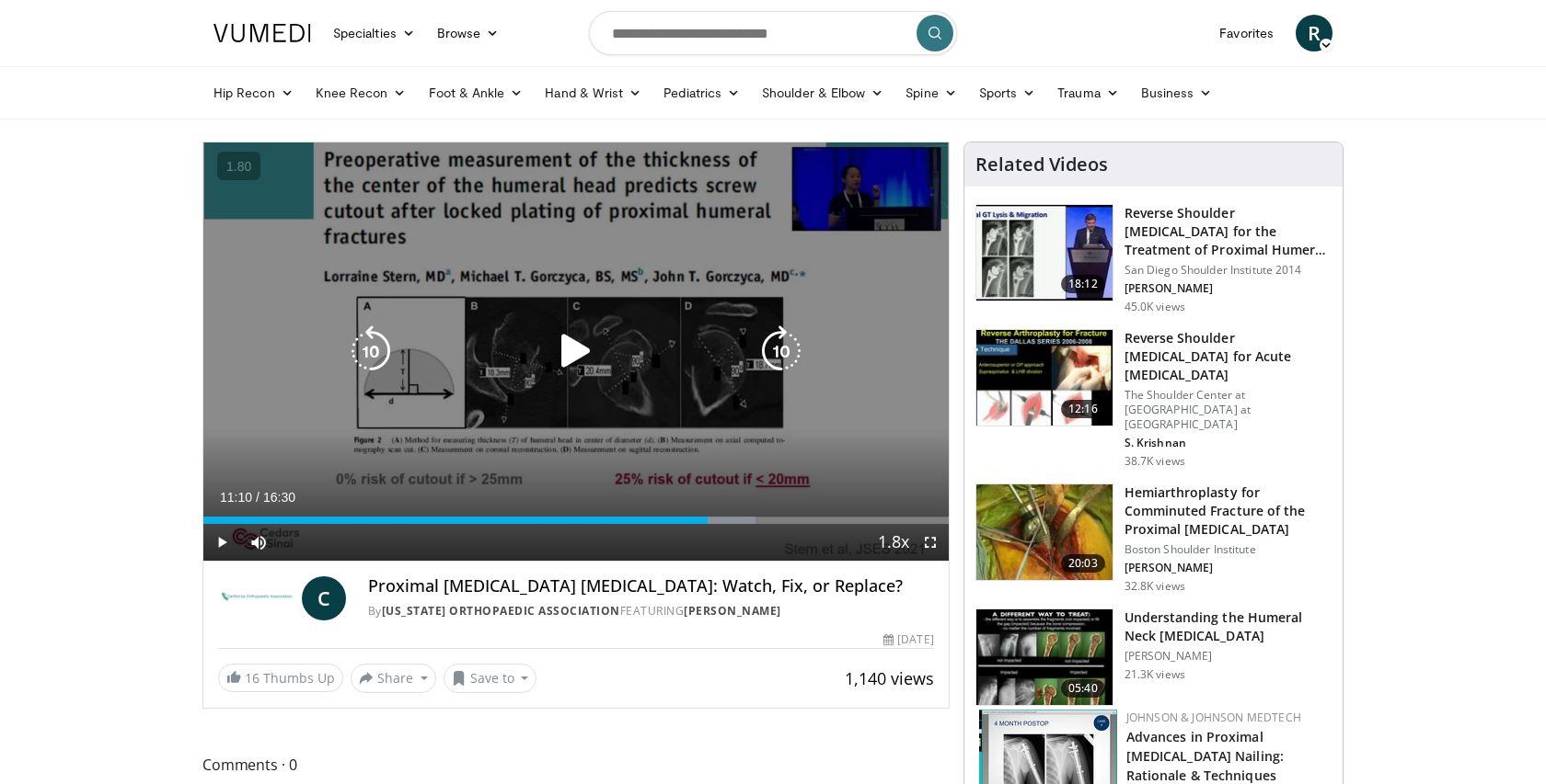
click at [574, 353] on icon "Video Player" at bounding box center [576, 351] width 52 height 52
click at [575, 351] on icon "Video Player" at bounding box center [576, 351] width 52 height 52
click at [579, 357] on icon "Video Player" at bounding box center [576, 351] width 52 height 52
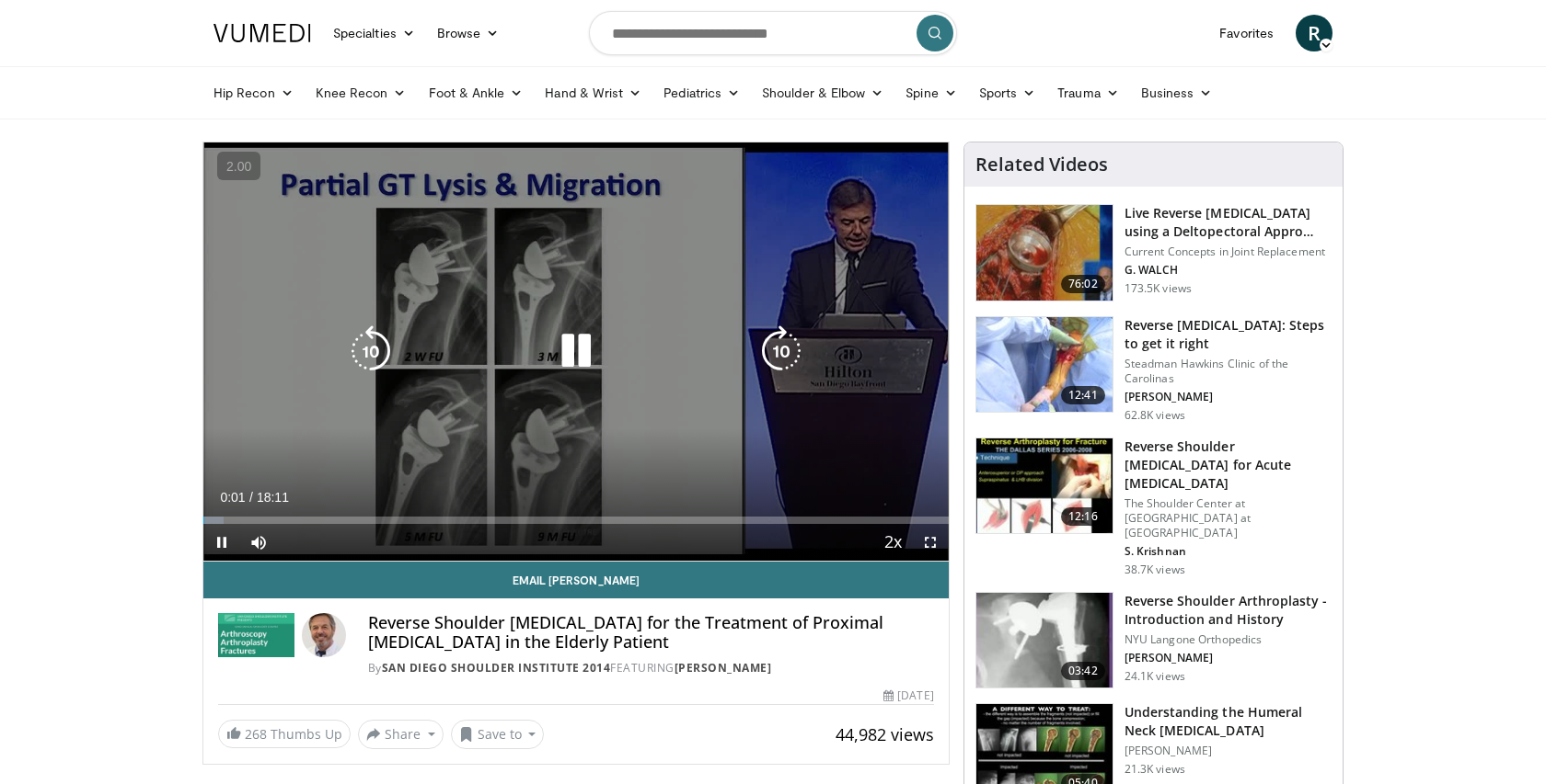
click at [577, 346] on icon "Video Player" at bounding box center [576, 351] width 52 height 52
click at [568, 351] on icon "Video Player" at bounding box center [576, 351] width 52 height 52
click at [376, 362] on icon "Video Player" at bounding box center [371, 351] width 52 height 52
click at [376, 361] on icon "Video Player" at bounding box center [371, 351] width 52 height 52
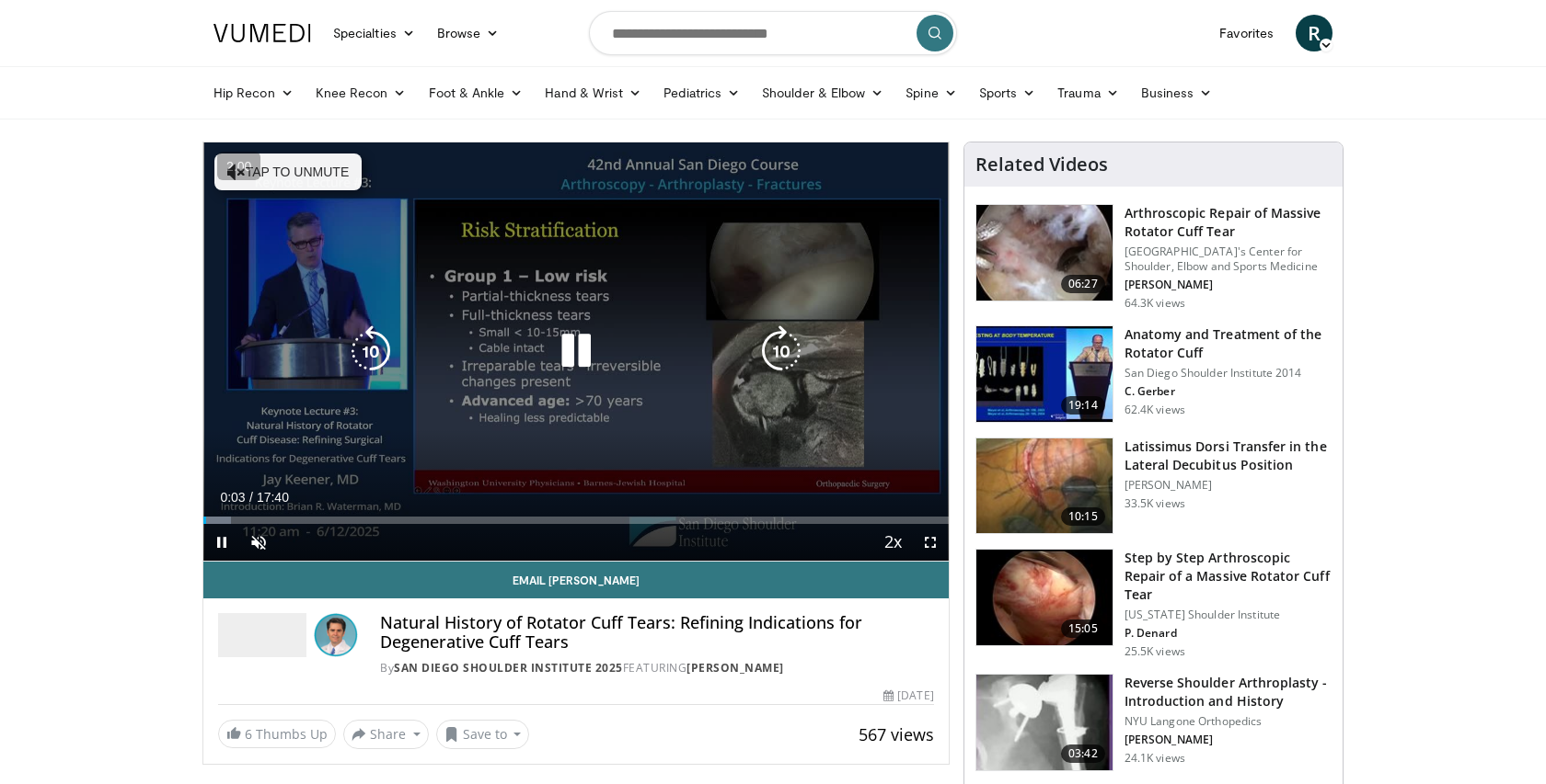
click at [298, 171] on button "Tap to unmute" at bounding box center [288, 171] width 148 height 36
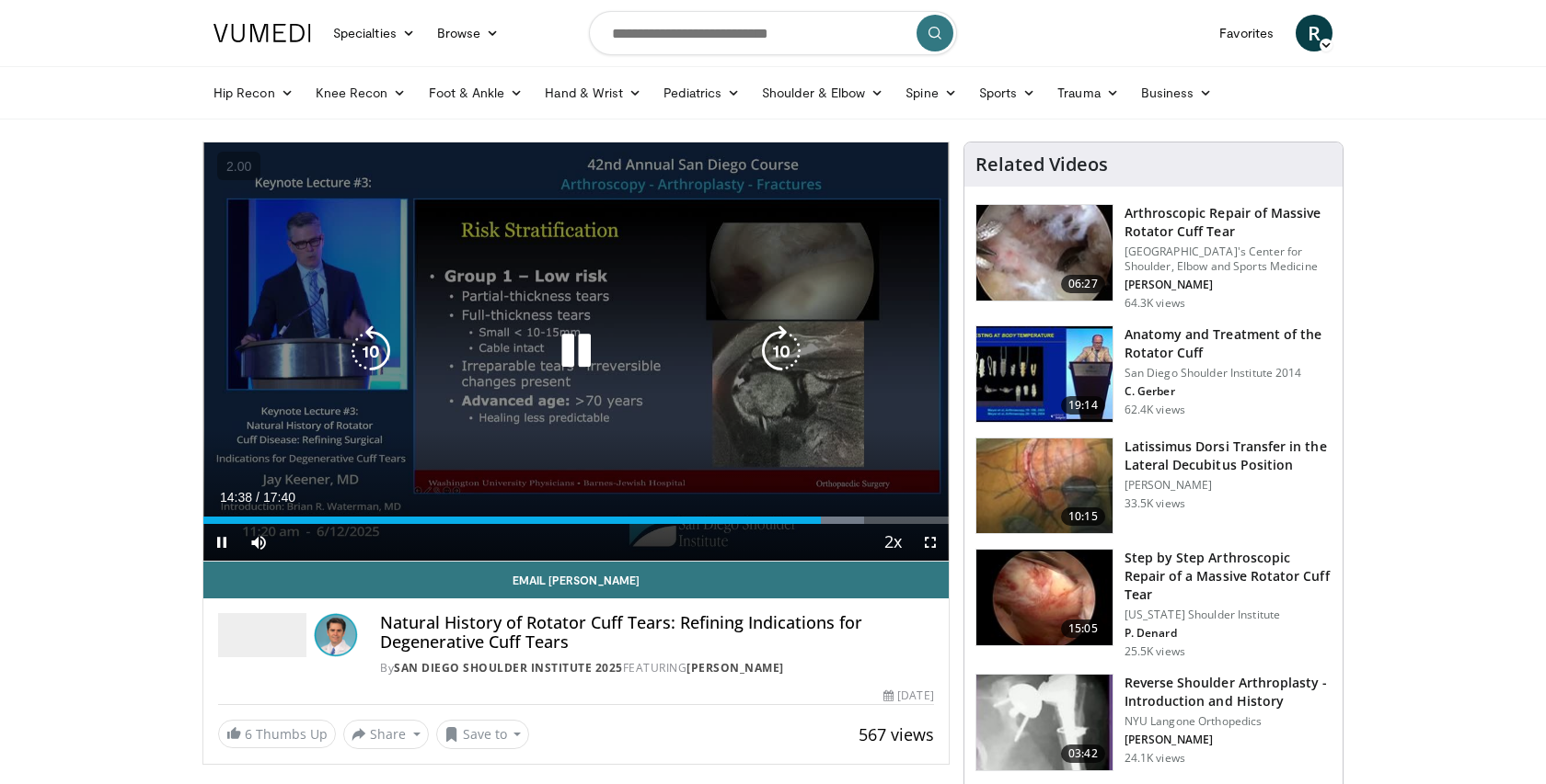
click at [380, 352] on icon "Video Player" at bounding box center [371, 351] width 52 height 52
click at [379, 352] on icon "Video Player" at bounding box center [371, 351] width 52 height 52
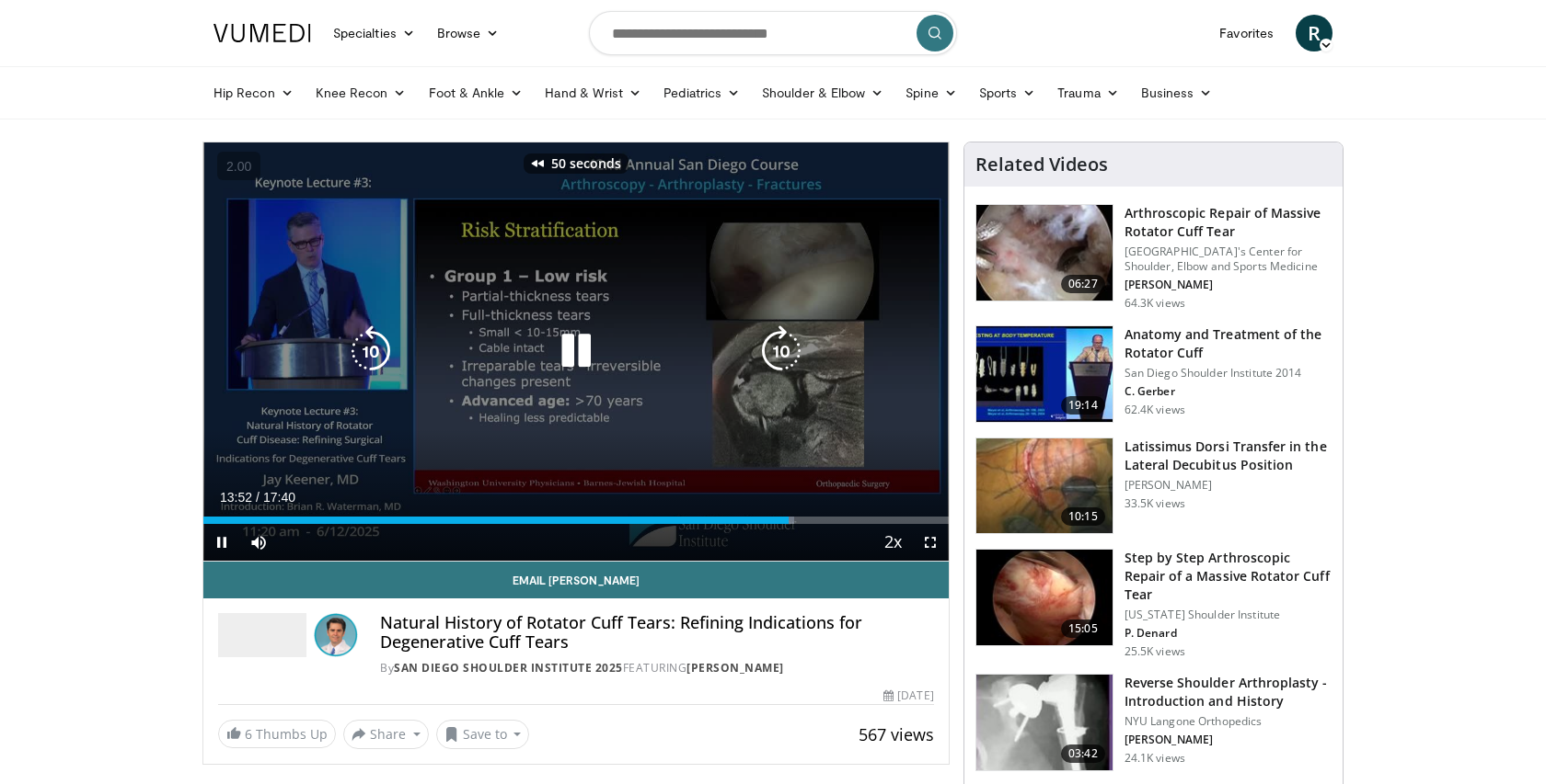
click at [379, 352] on icon "Video Player" at bounding box center [371, 351] width 52 height 52
click at [379, 353] on icon "Video Player" at bounding box center [371, 351] width 52 height 52
click at [398, 340] on div "Video Player" at bounding box center [576, 351] width 447 height 36
click at [375, 350] on icon "Video Player" at bounding box center [371, 351] width 52 height 52
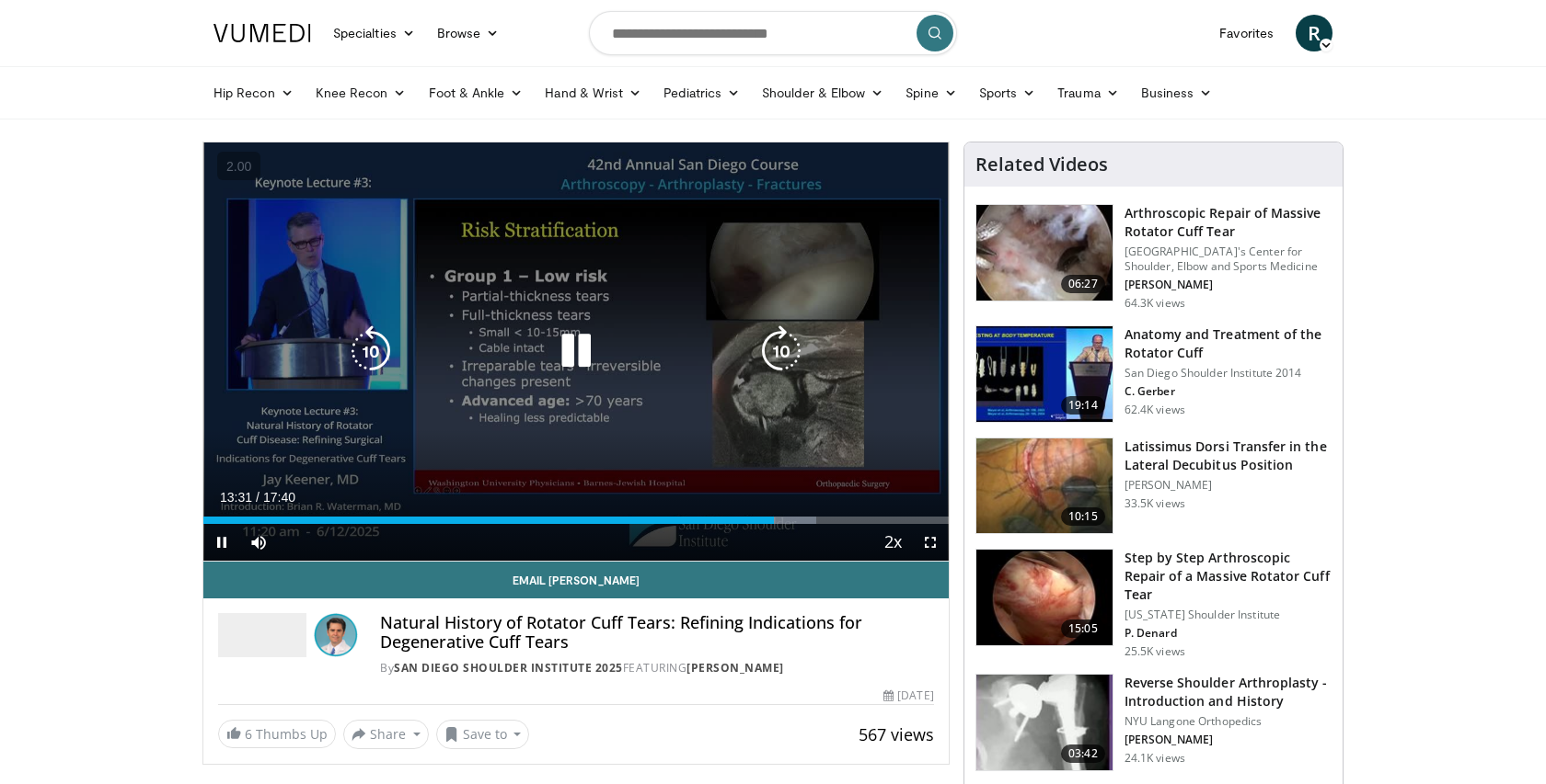
click at [360, 355] on icon "Video Player" at bounding box center [371, 351] width 52 height 52
click at [361, 355] on icon "Video Player" at bounding box center [371, 351] width 52 height 52
click at [778, 347] on icon "Video Player" at bounding box center [782, 351] width 52 height 52
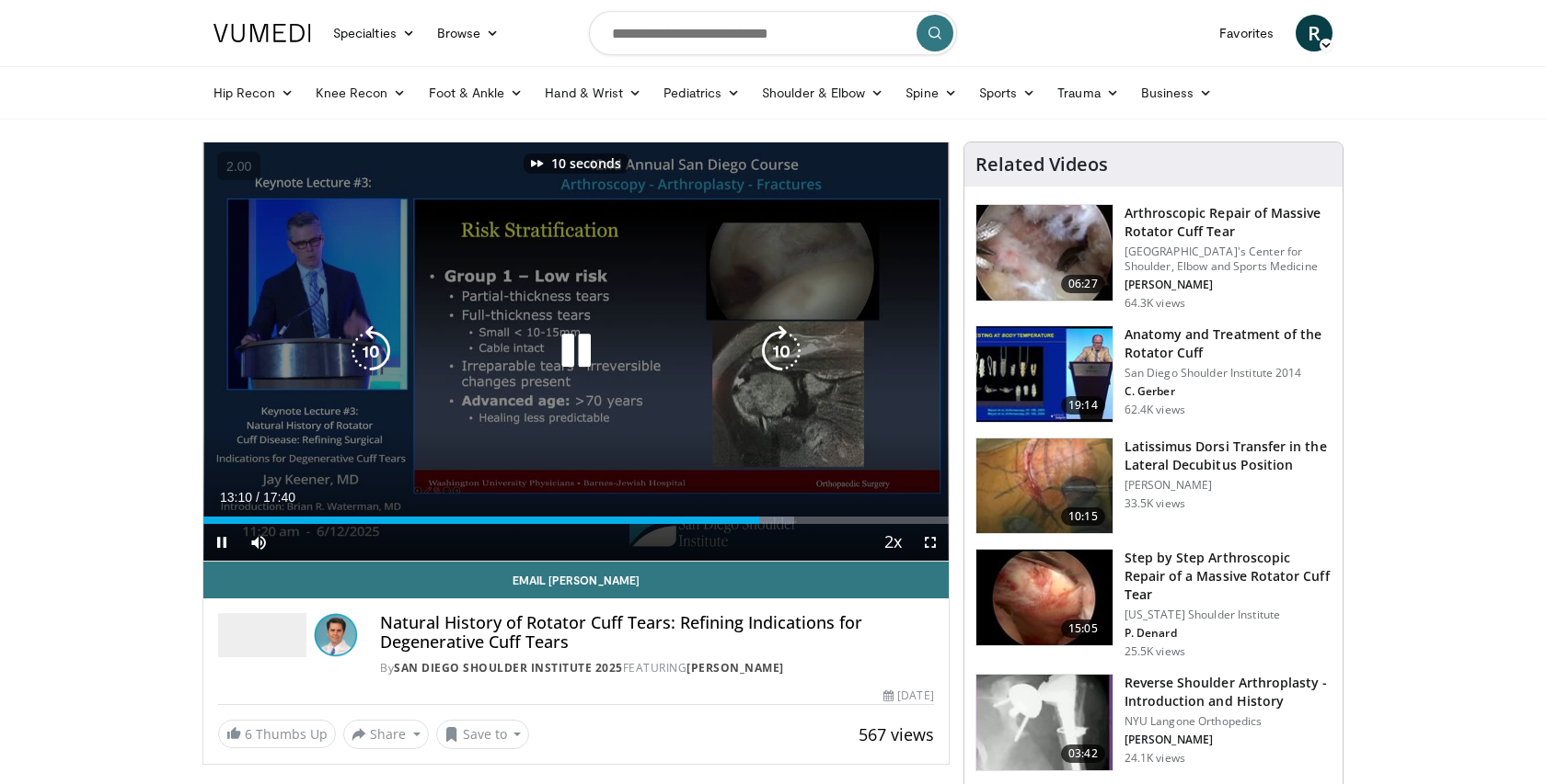
click at [778, 347] on icon "Video Player" at bounding box center [782, 351] width 52 height 52
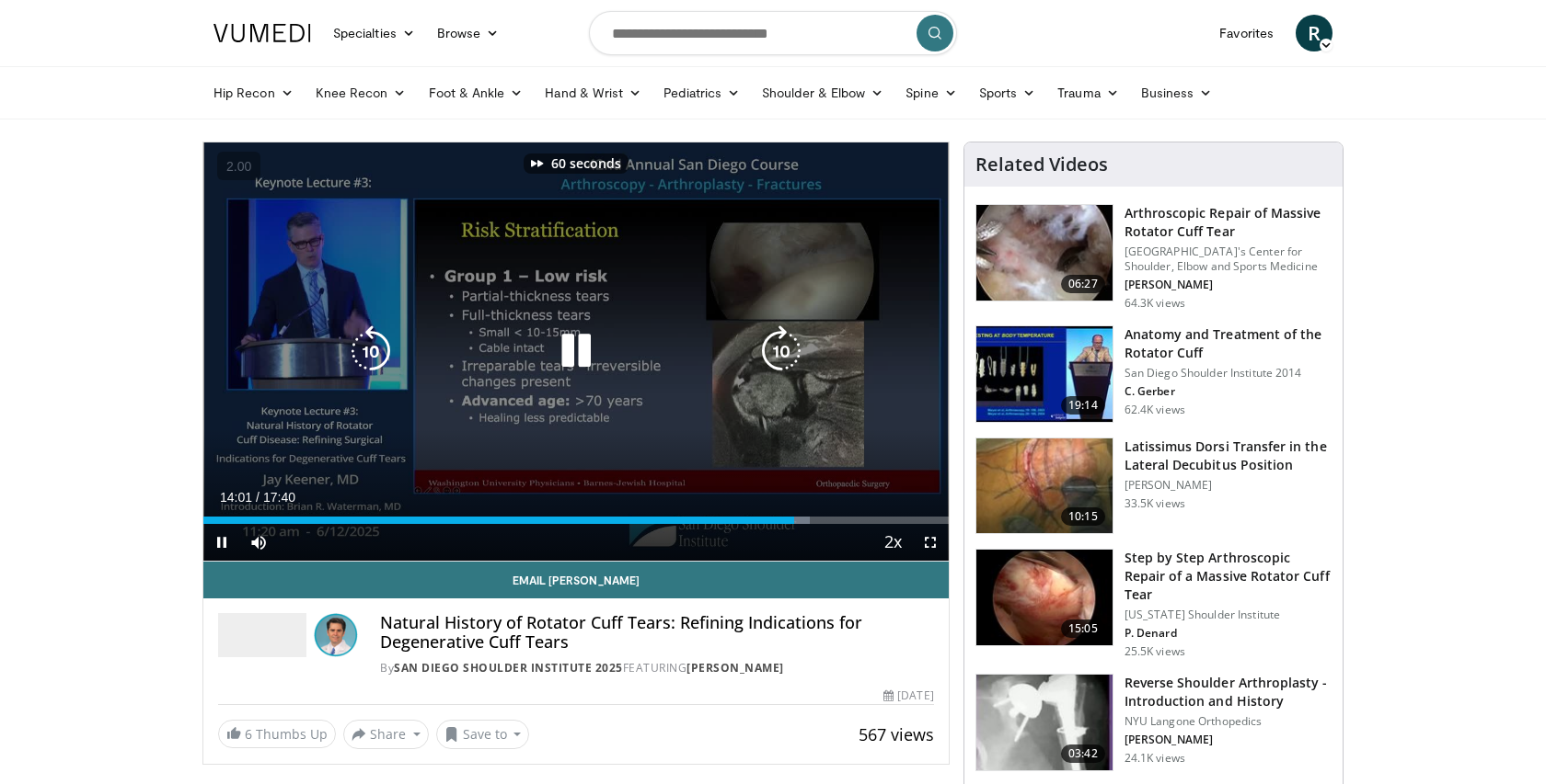
click at [778, 347] on icon "Video Player" at bounding box center [782, 351] width 52 height 52
